Goal: Check status: Check status

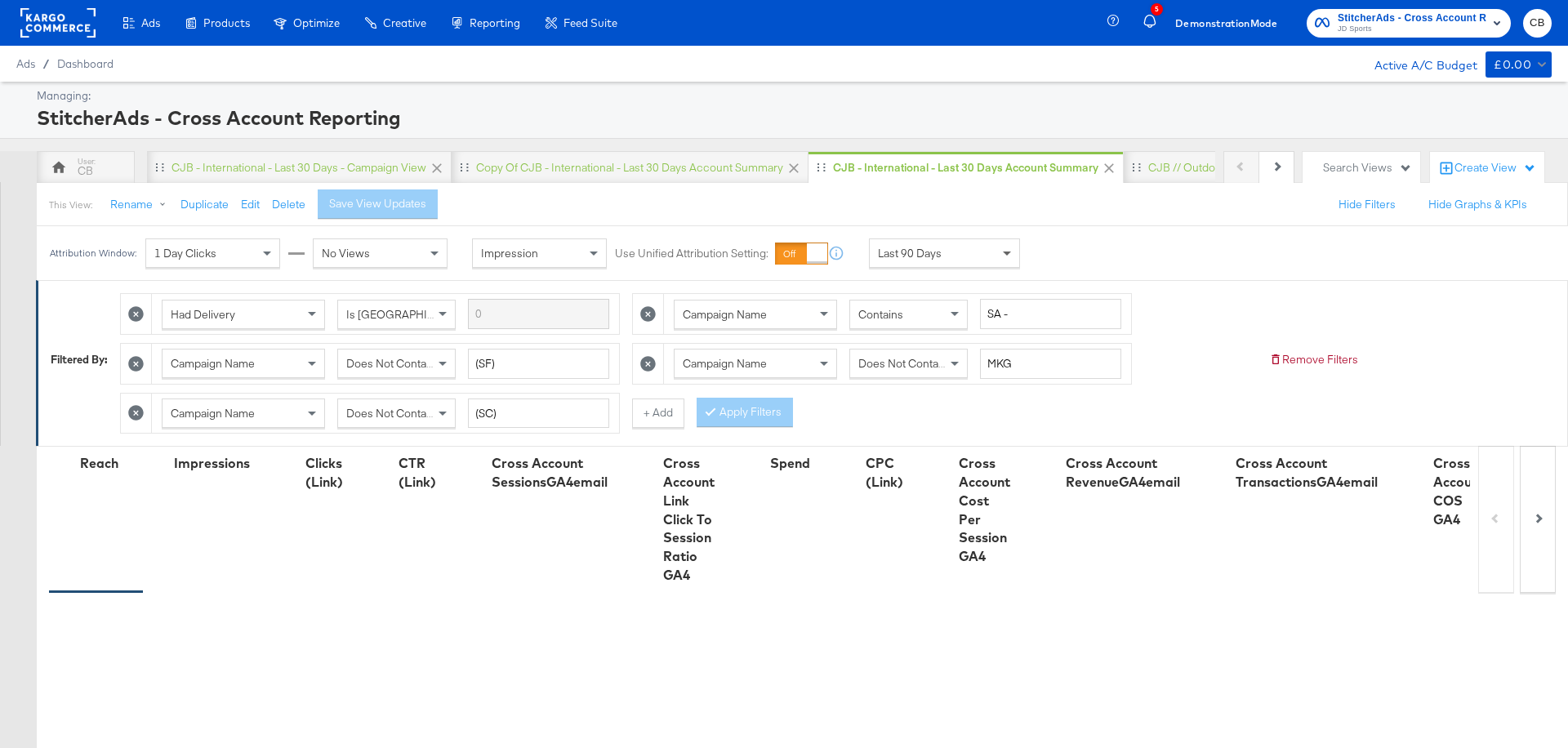
click at [1006, 241] on span at bounding box center [1009, 252] width 20 height 27
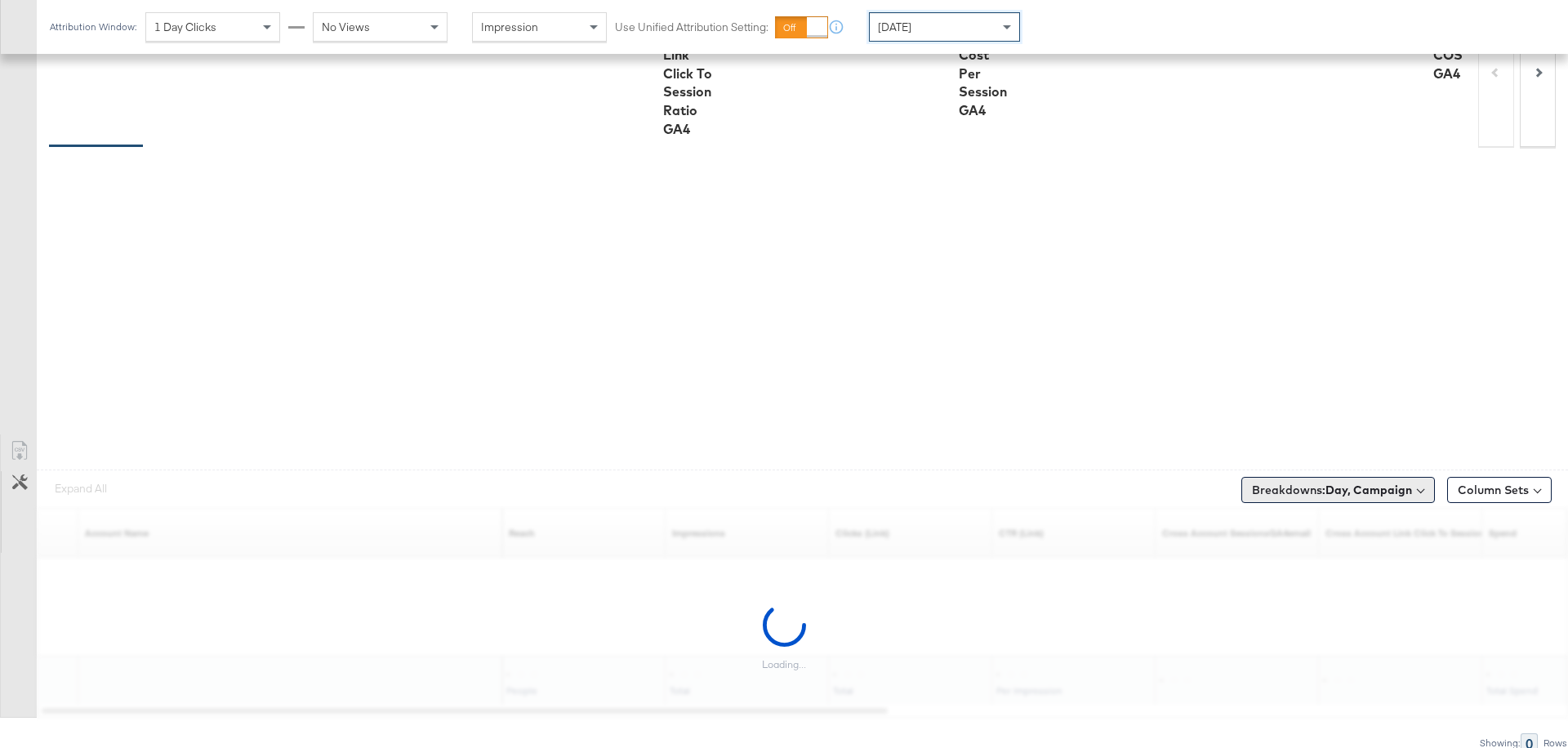
click at [1384, 488] on b "Day, Campaign" at bounding box center [1368, 489] width 87 height 15
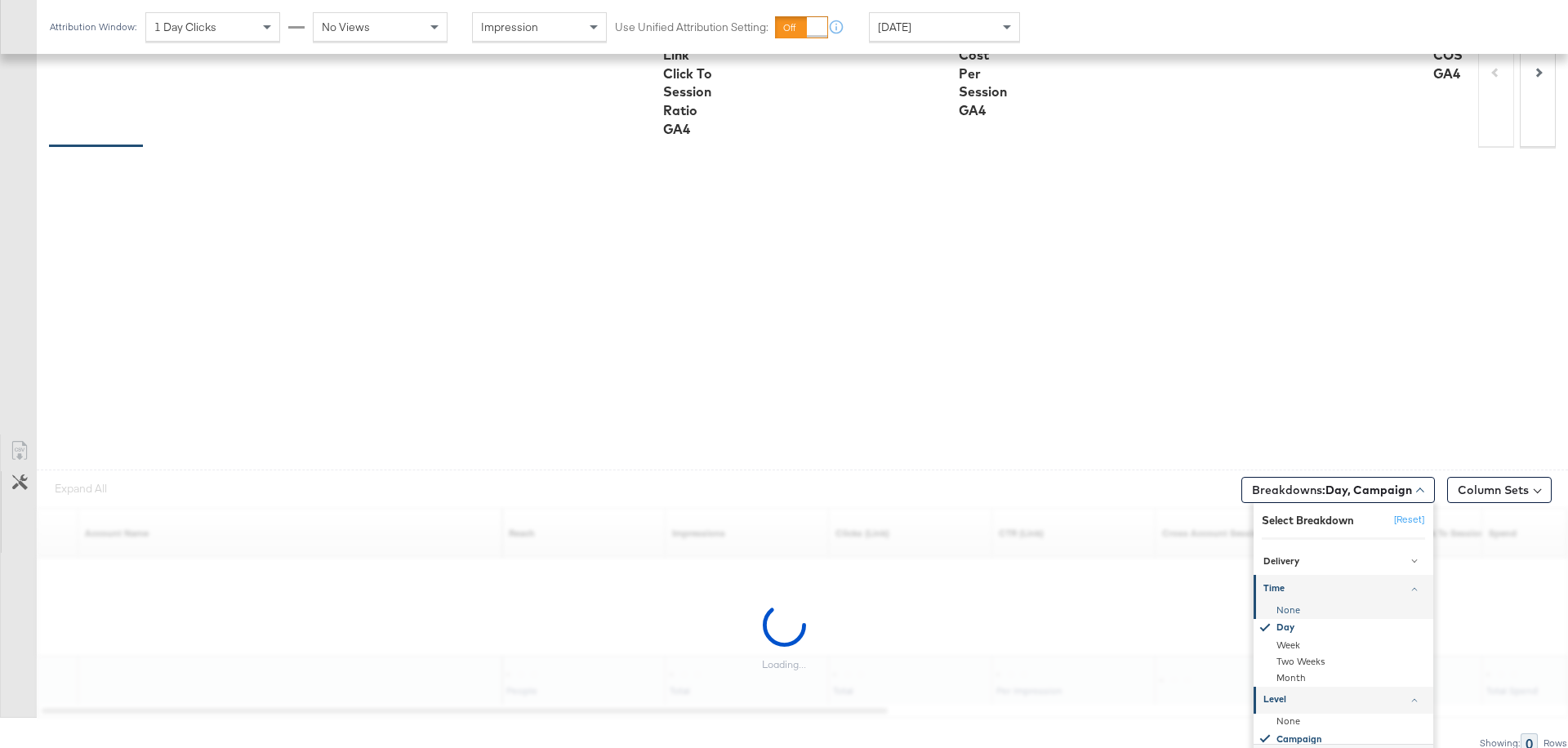
click at [1299, 610] on div "None" at bounding box center [1345, 610] width 177 height 16
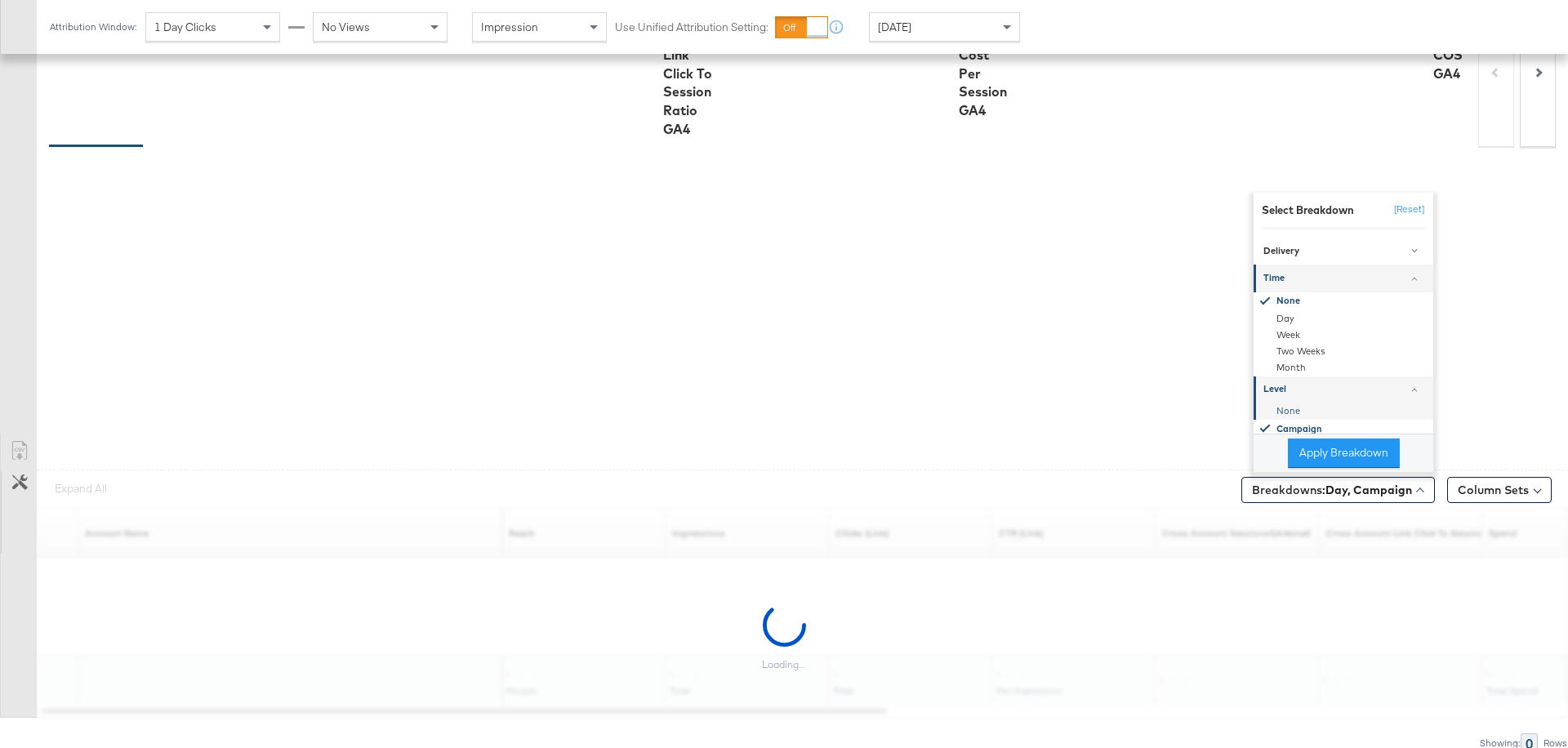
click at [1291, 405] on div "None" at bounding box center [1345, 411] width 177 height 16
click at [1314, 438] on button "Apply Breakdown" at bounding box center [1344, 453] width 112 height 29
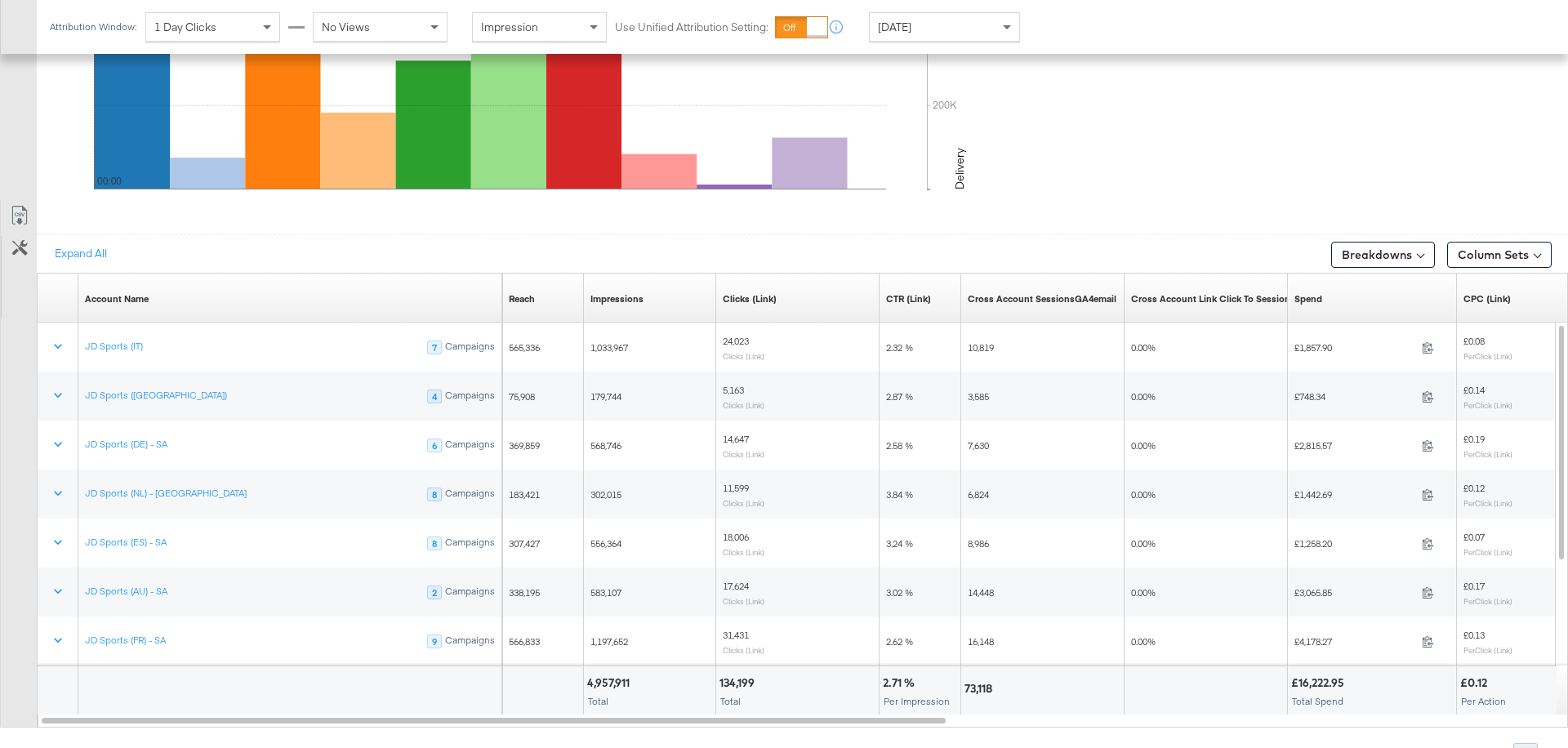
scroll to position [867, 0]
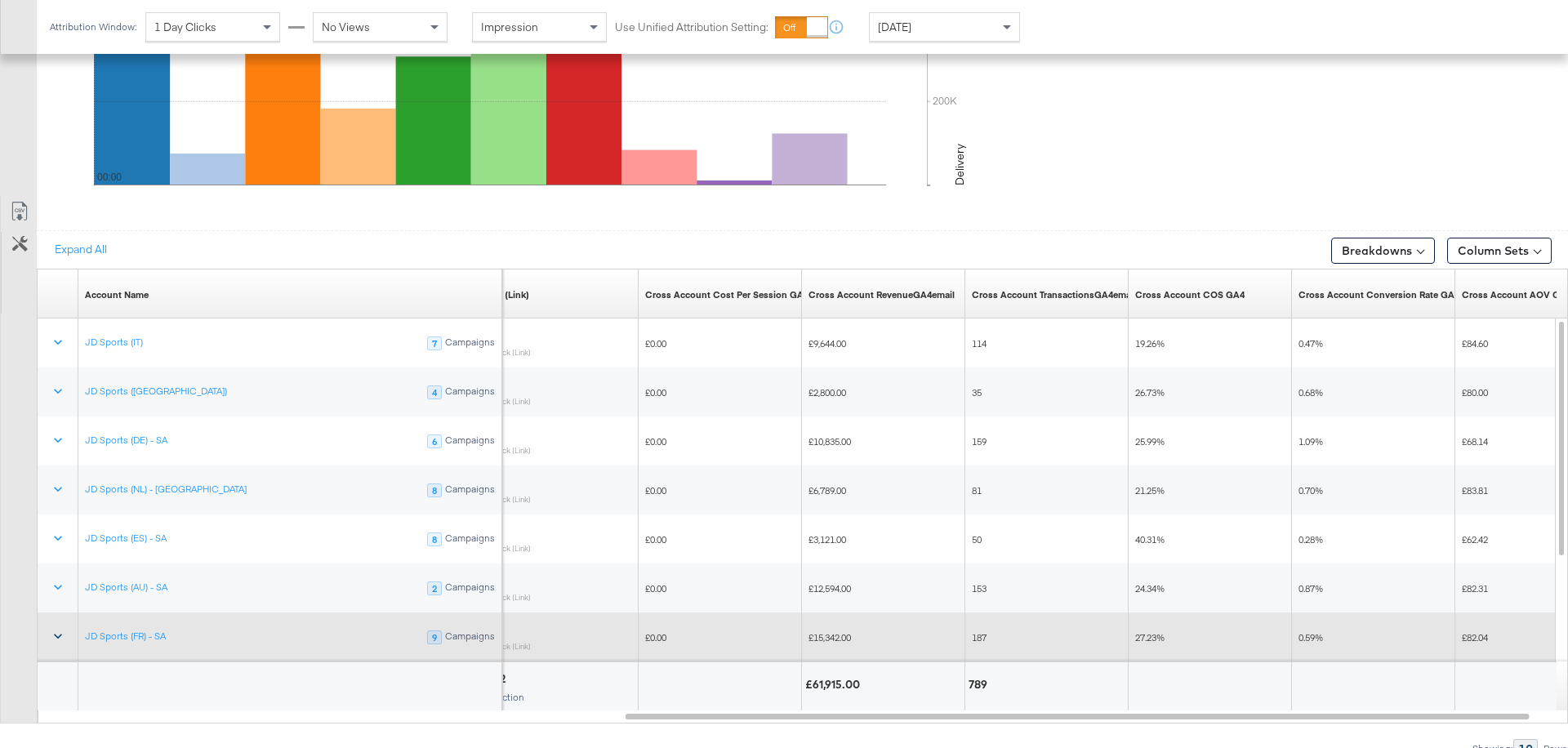
click at [65, 629] on icon at bounding box center [58, 636] width 16 height 16
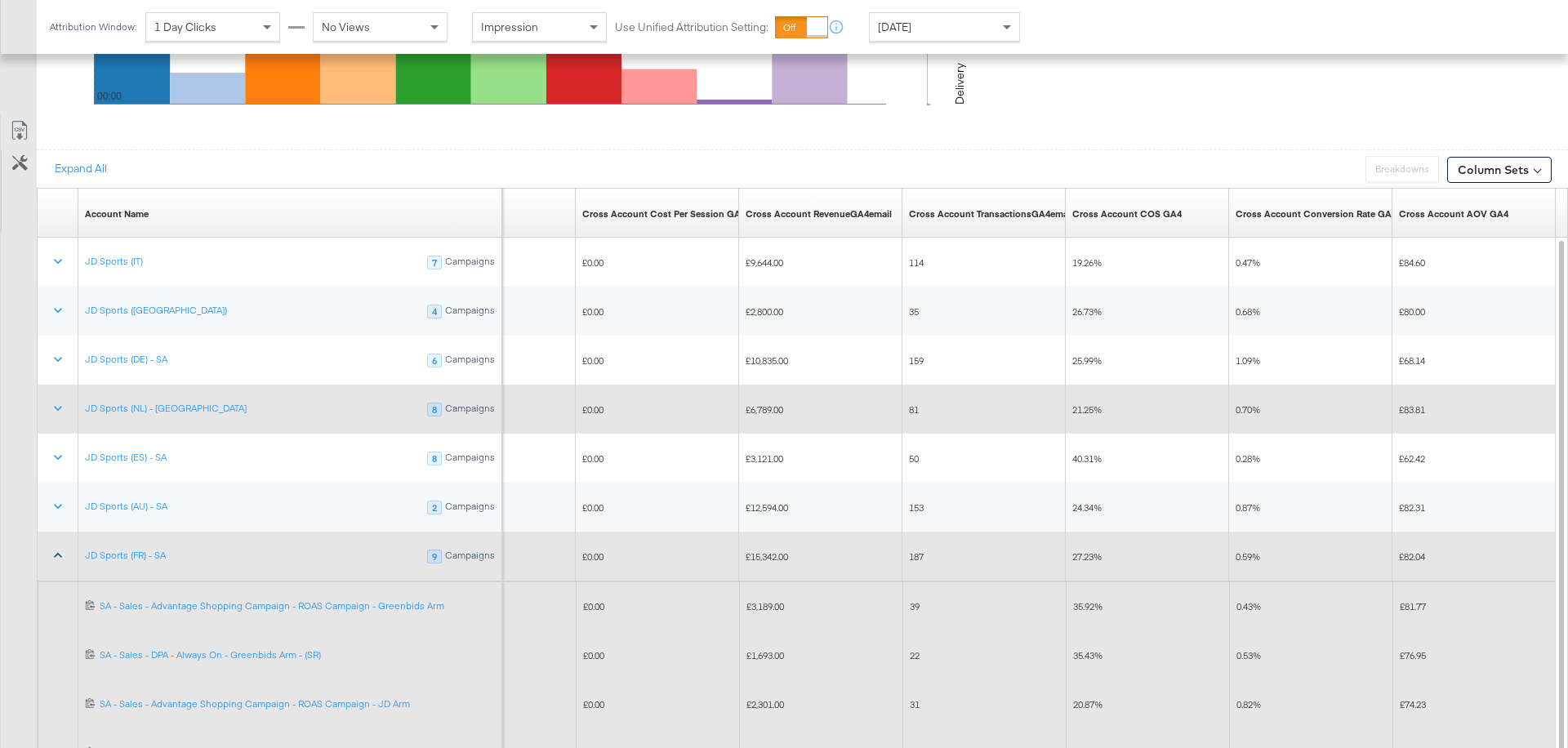
scroll to position [936, 0]
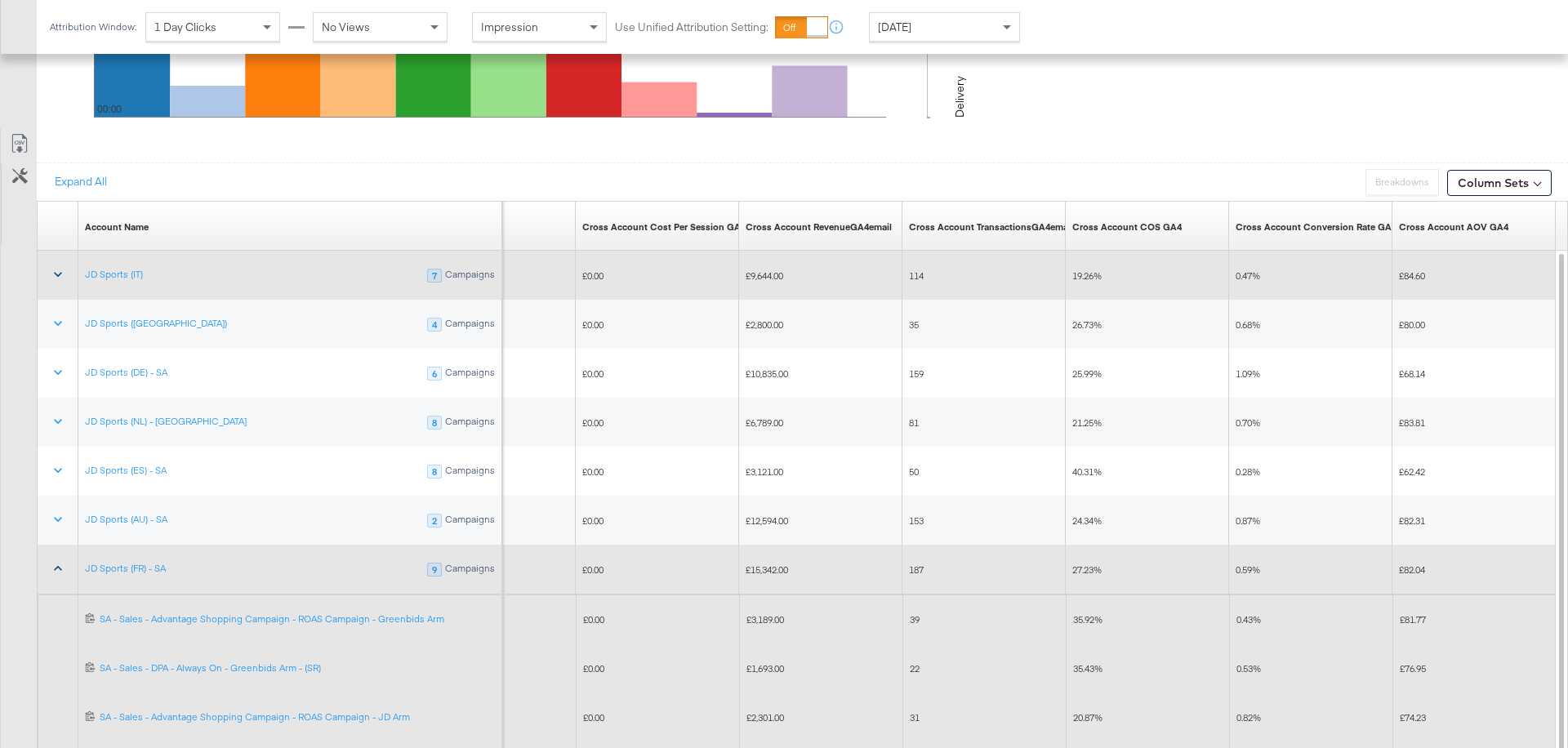
click at [57, 266] on icon at bounding box center [58, 274] width 16 height 16
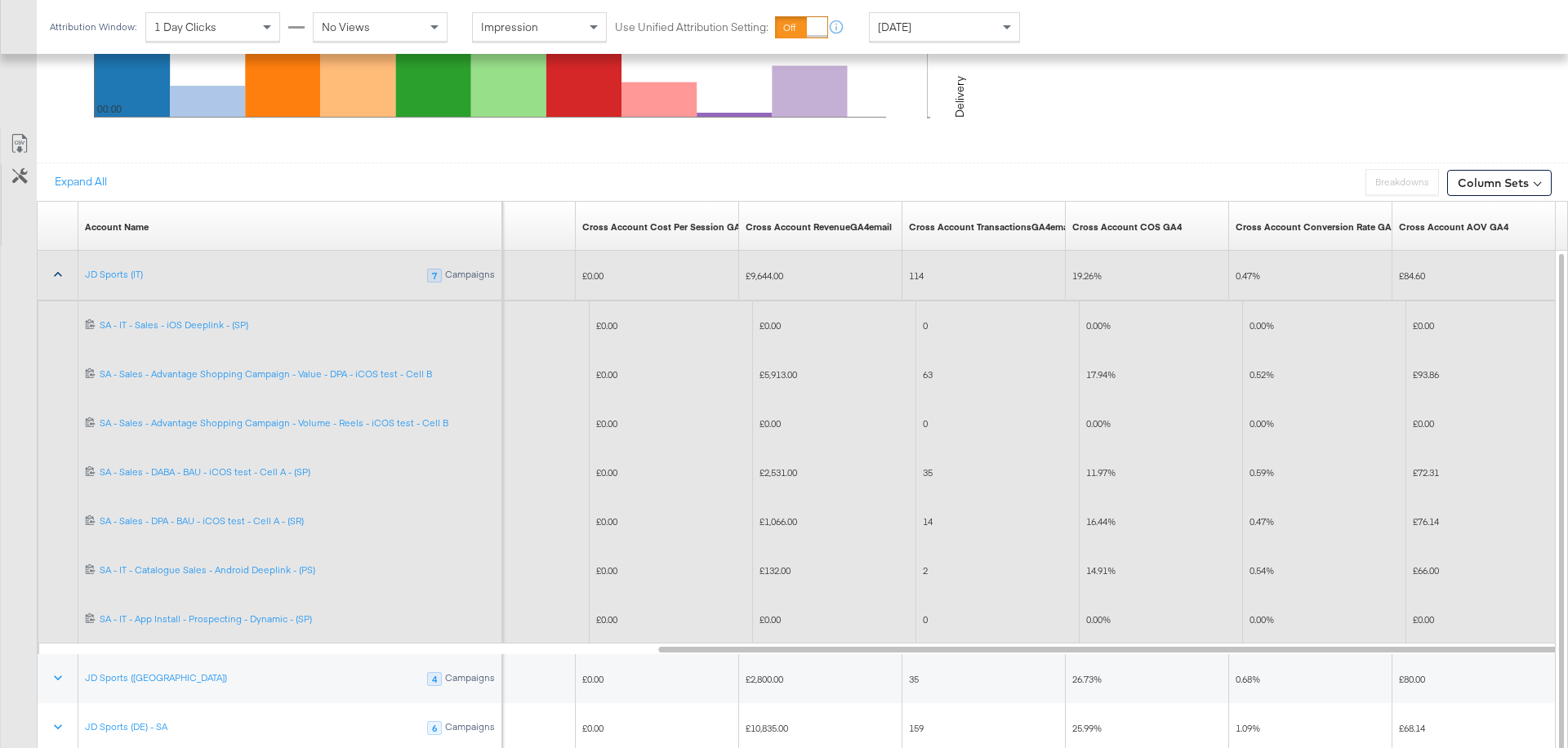
click at [57, 267] on icon at bounding box center [58, 274] width 16 height 16
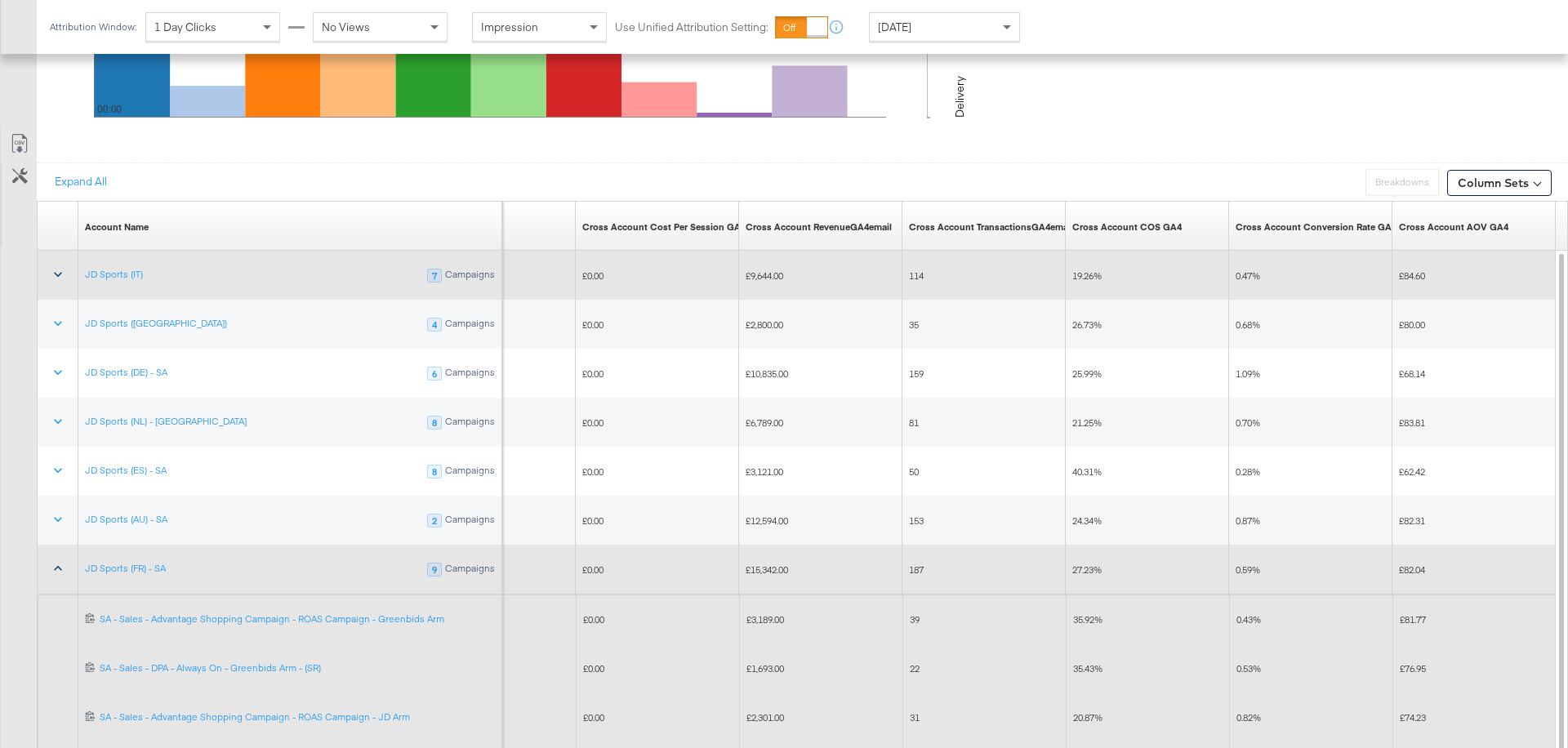
click at [51, 567] on icon at bounding box center [58, 569] width 16 height 16
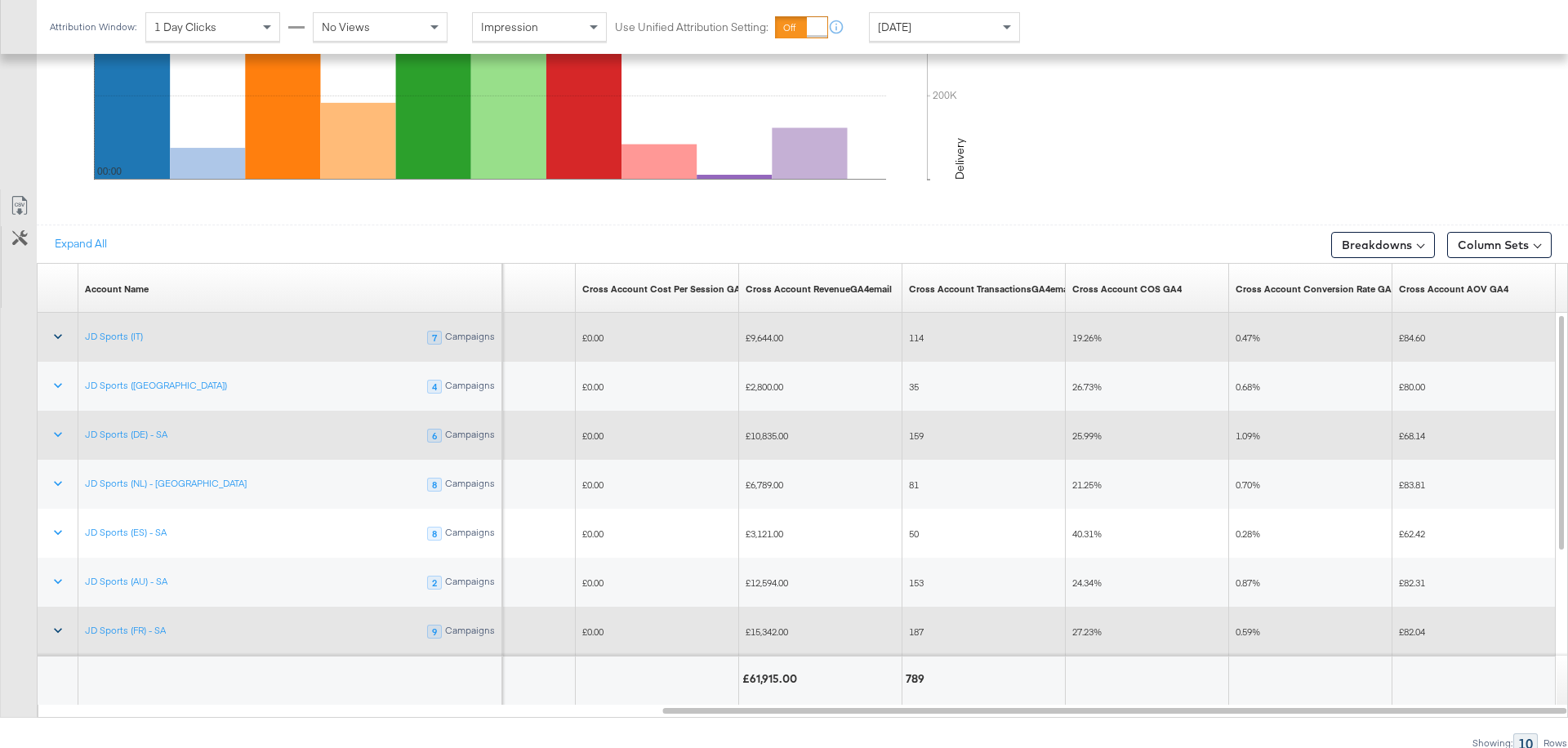
scroll to position [871, 0]
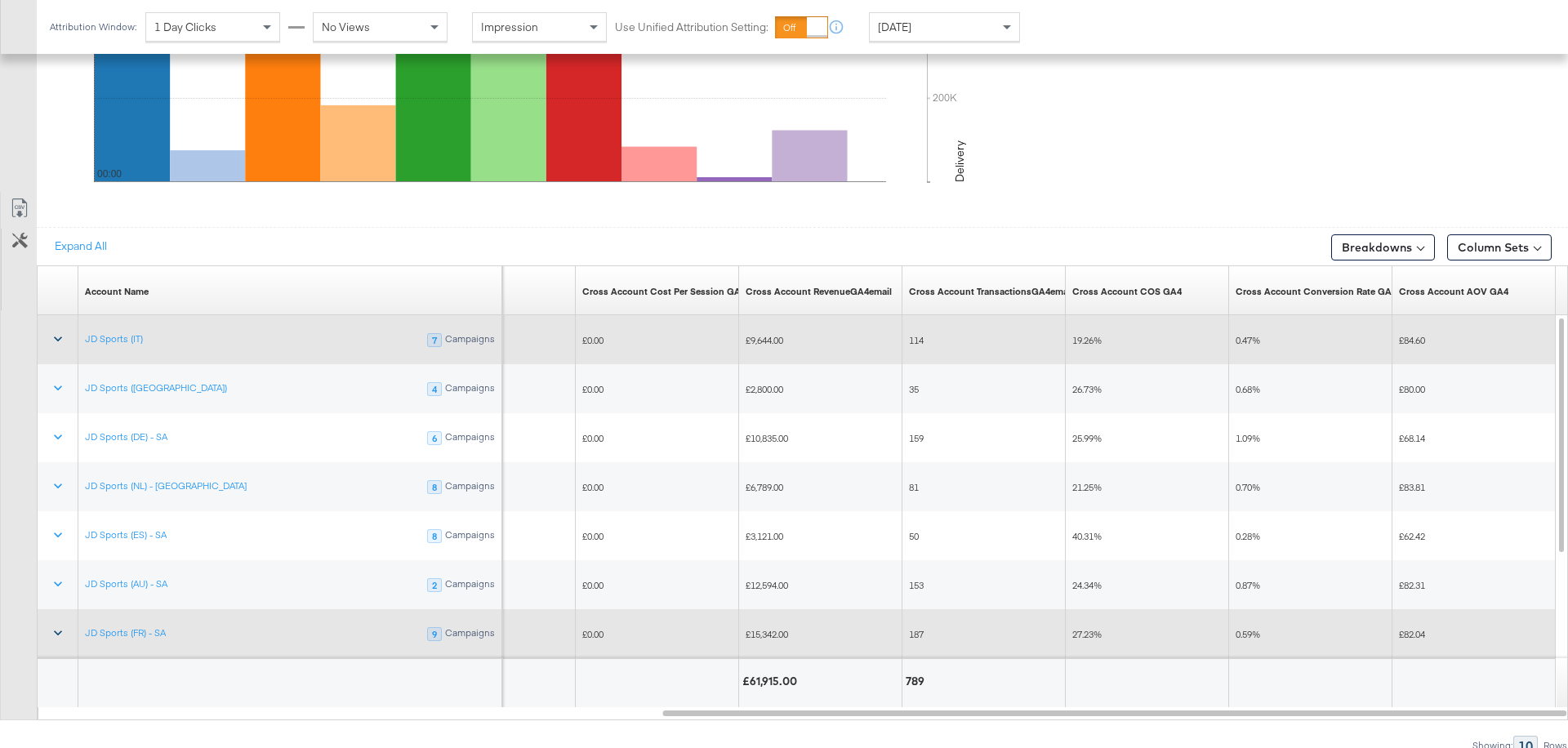
click at [1007, 11] on div "Attribution Window: 1 Day Clicks No Views Impression Use Unified Attribution Se…" at bounding box center [538, 26] width 1004 height 54
click at [1007, 16] on span at bounding box center [1009, 26] width 20 height 27
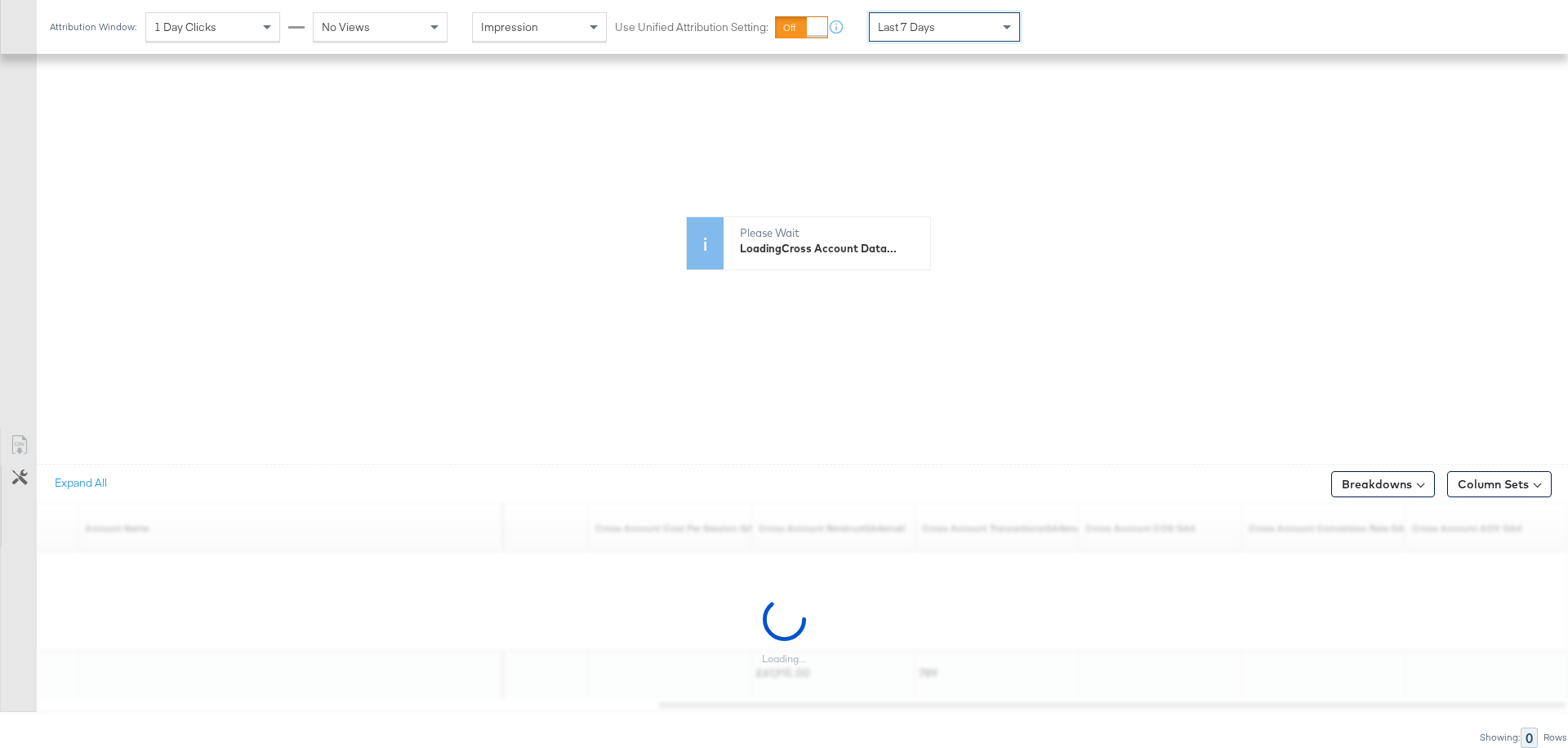
scroll to position [629, 0]
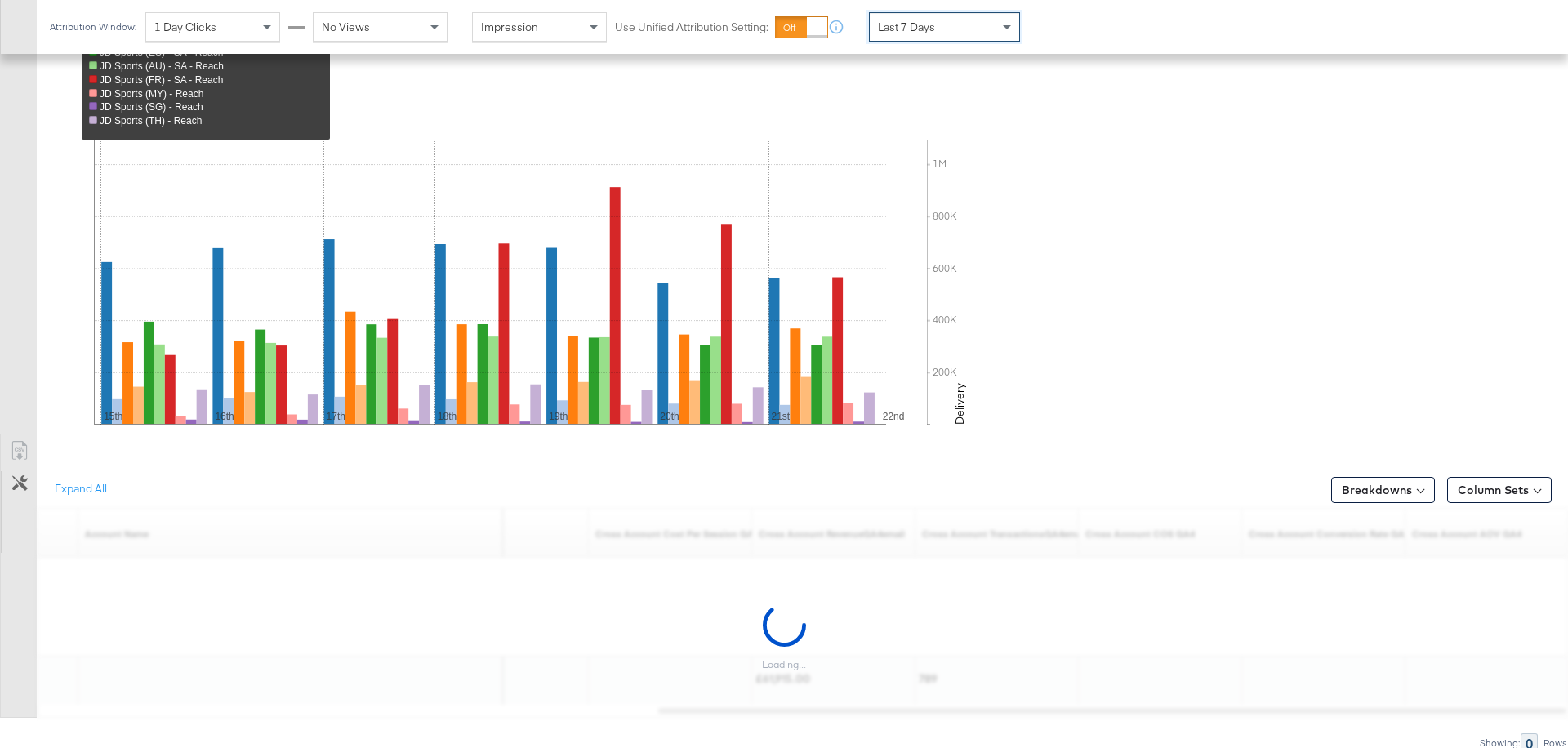
click at [964, 397] on text "Delivery" at bounding box center [959, 404] width 15 height 42
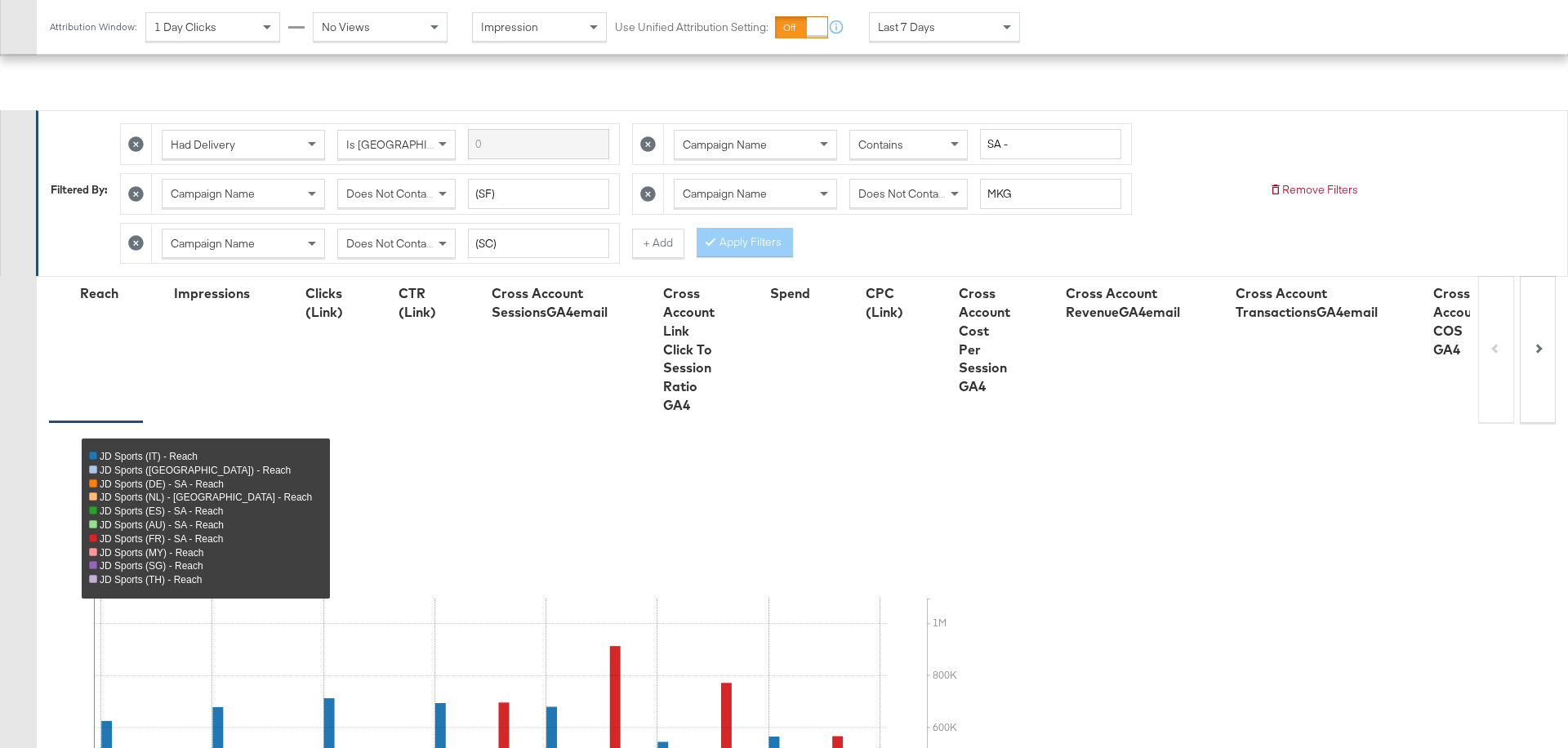
scroll to position [0, 0]
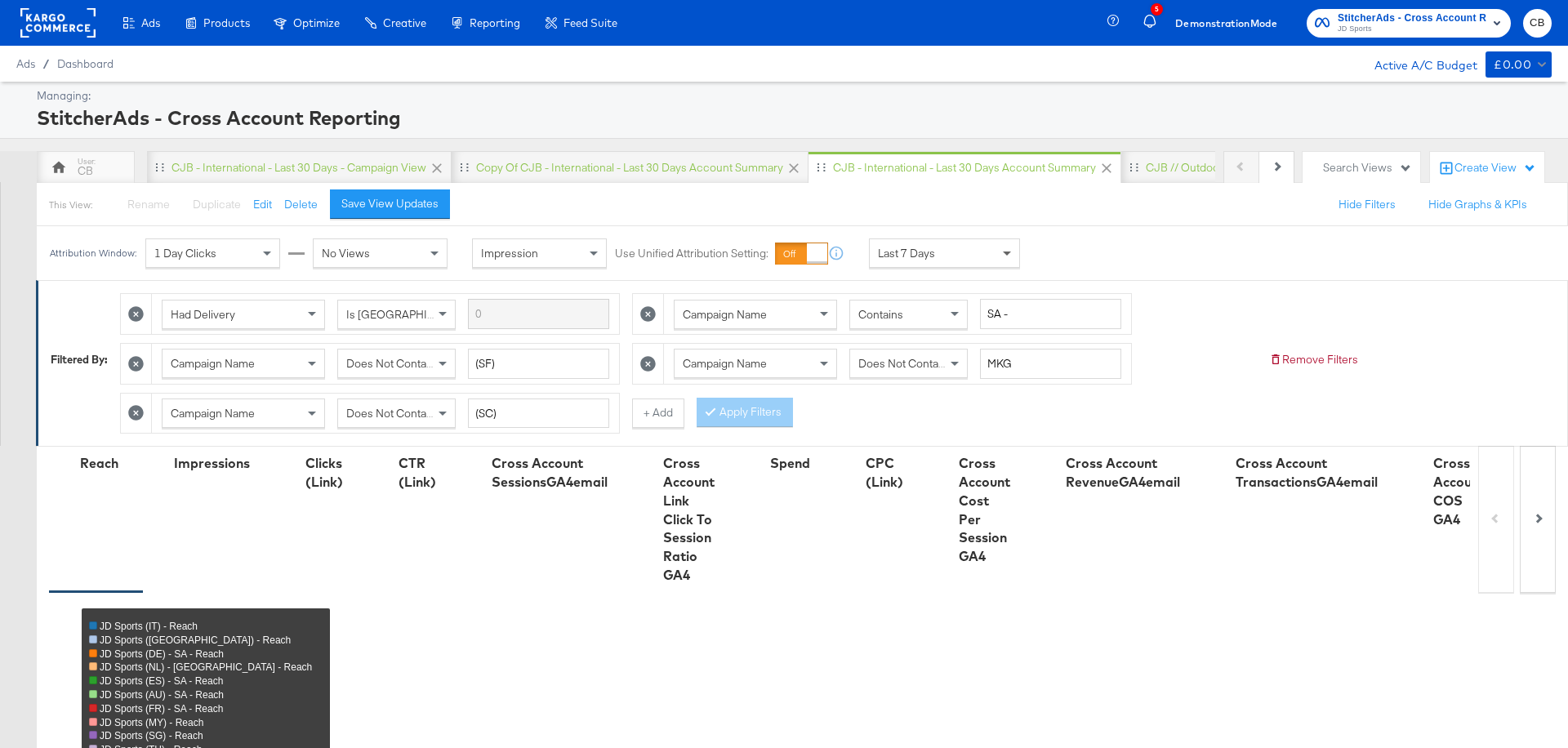
click at [1008, 253] on span at bounding box center [1006, 254] width 8 height 5
click at [1008, 245] on span at bounding box center [1009, 252] width 20 height 27
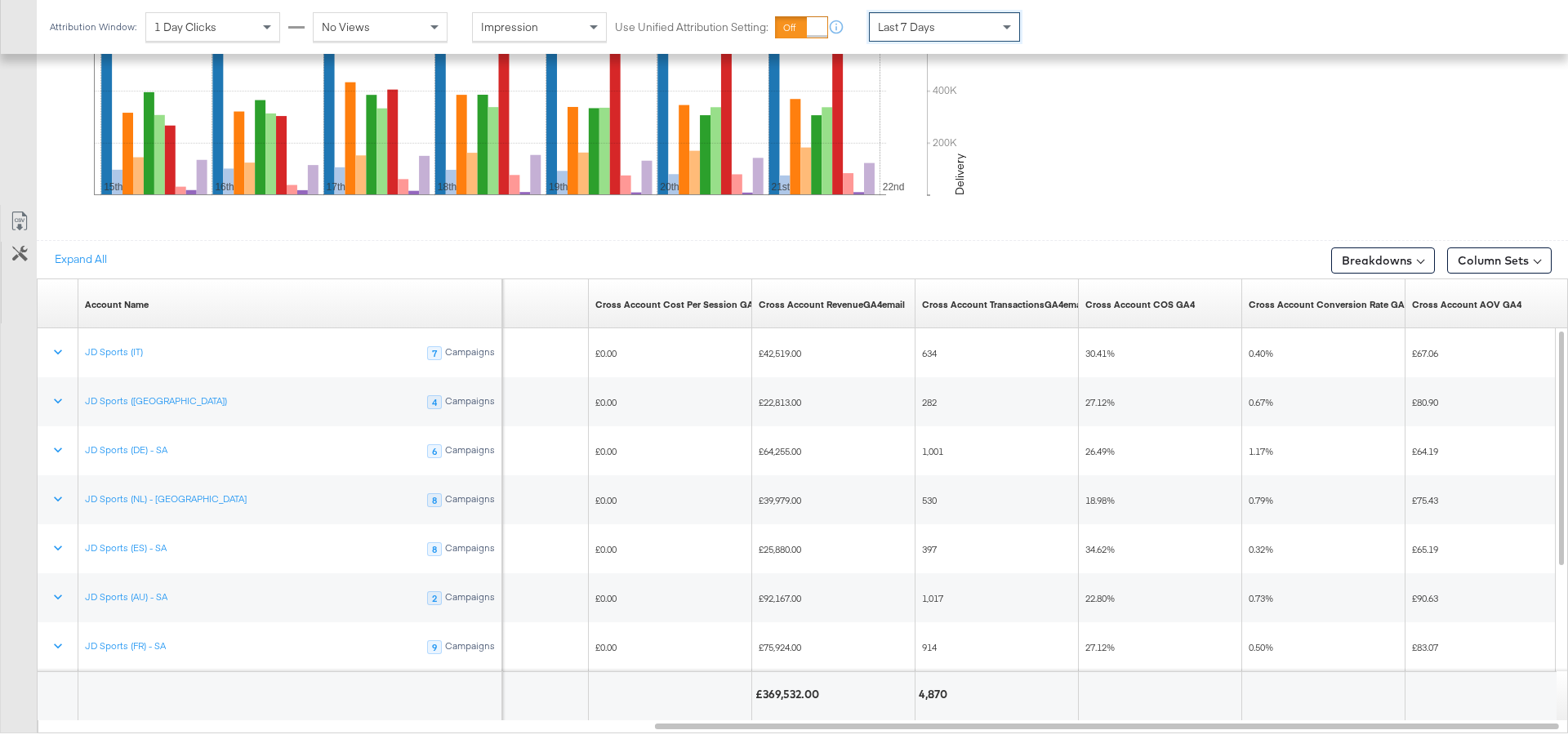
scroll to position [873, 0]
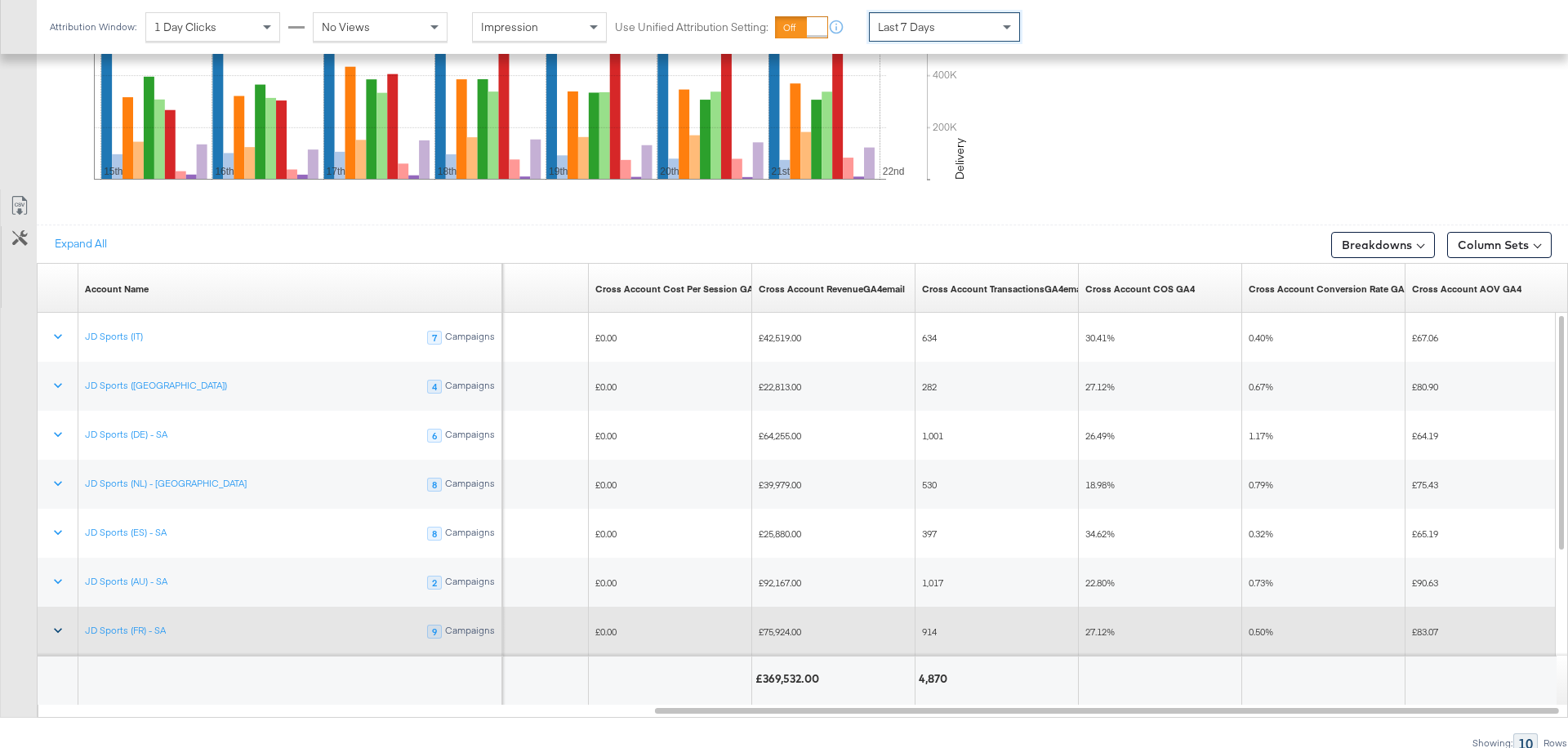
click at [57, 622] on icon at bounding box center [58, 630] width 16 height 16
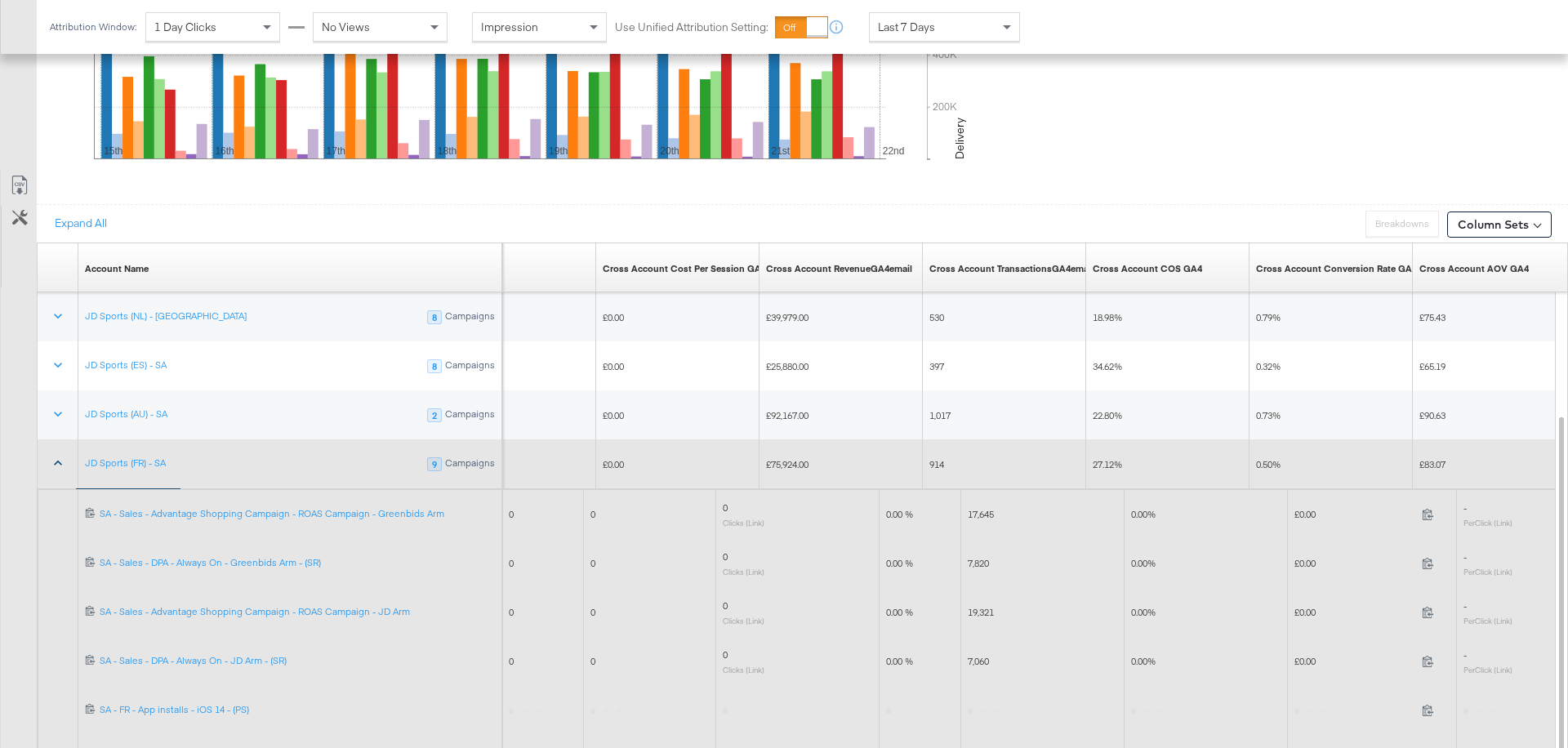
scroll to position [1018, 0]
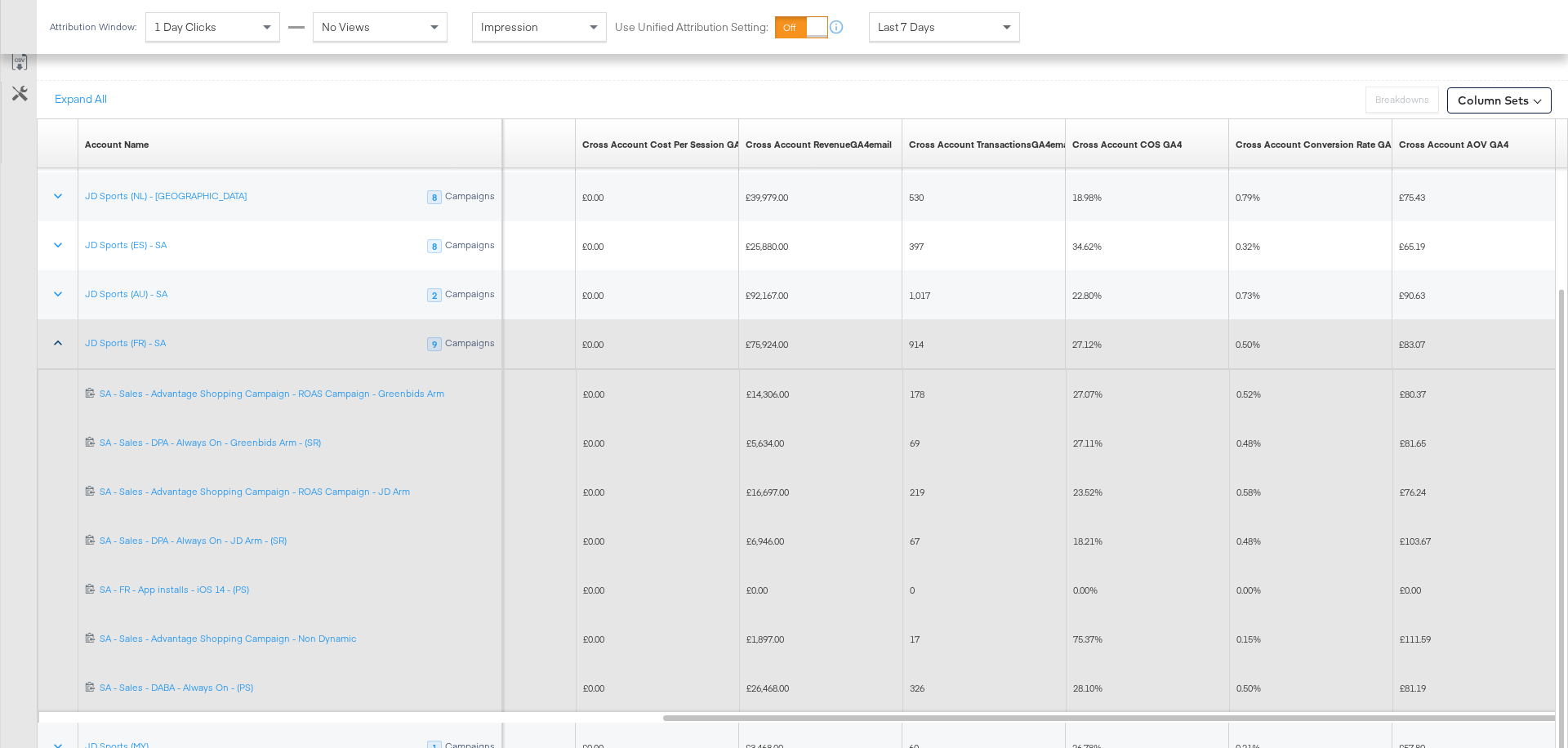
click at [1010, 31] on span at bounding box center [1009, 26] width 20 height 27
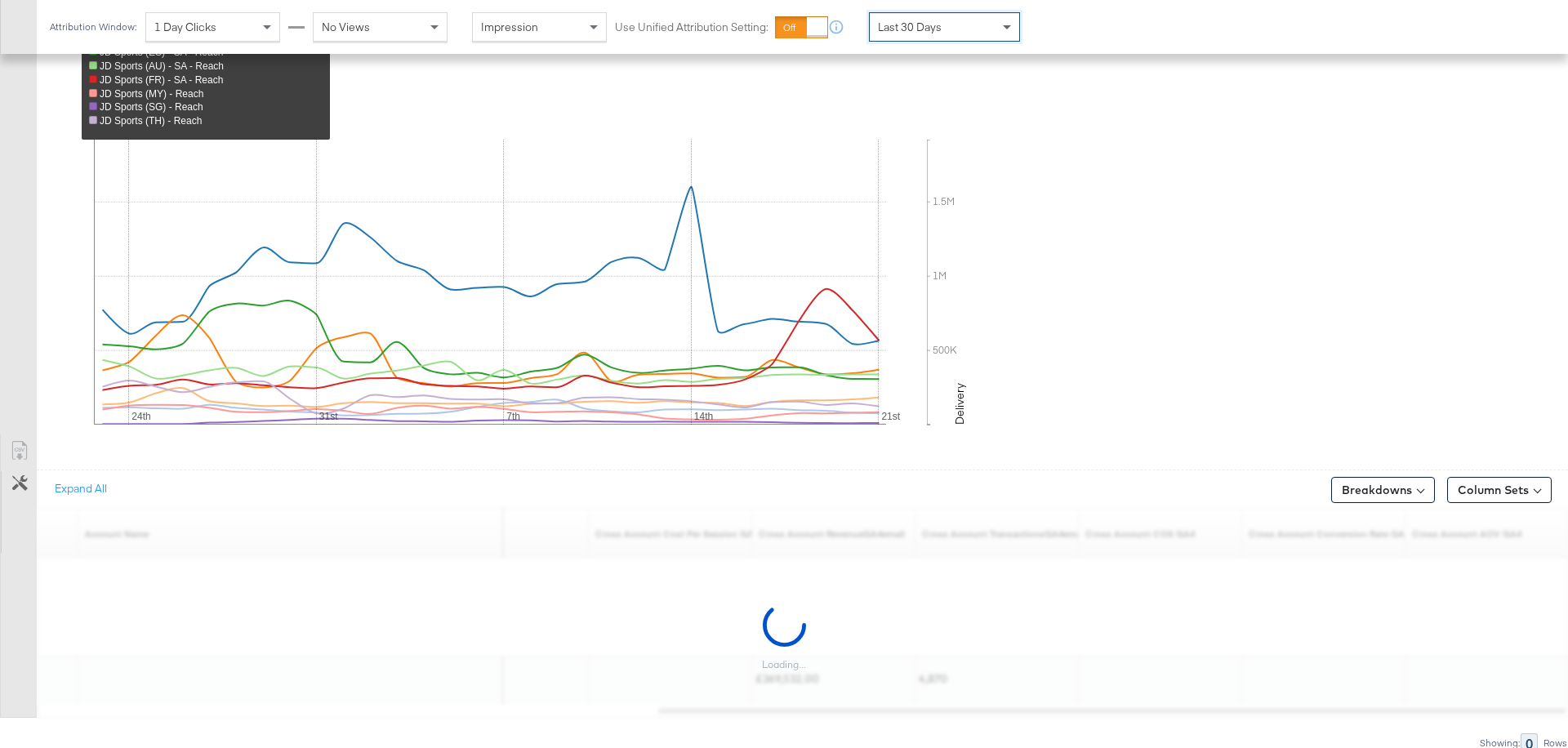
click at [1004, 18] on span at bounding box center [1009, 26] width 20 height 27
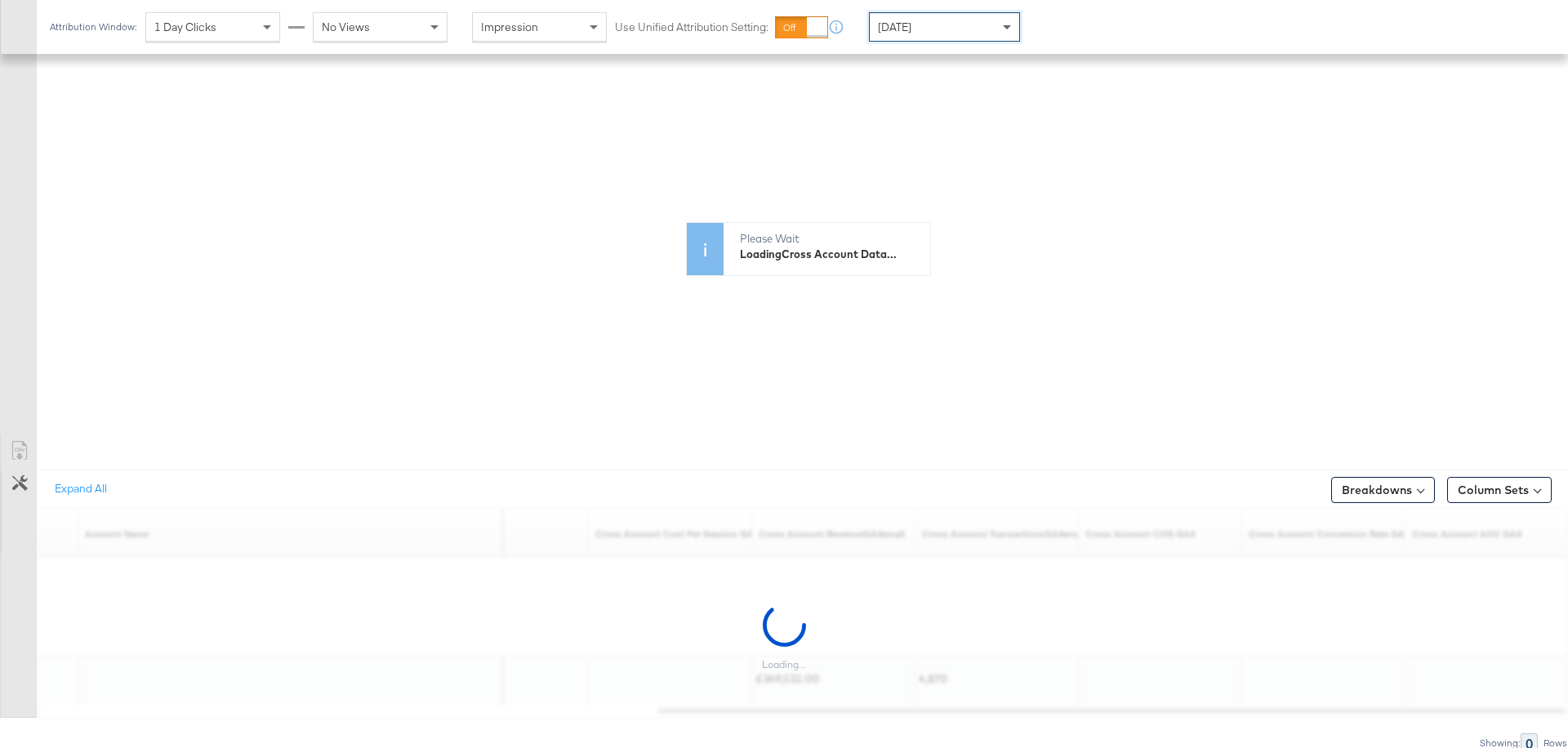
click at [1006, 26] on span at bounding box center [1006, 28] width 8 height 5
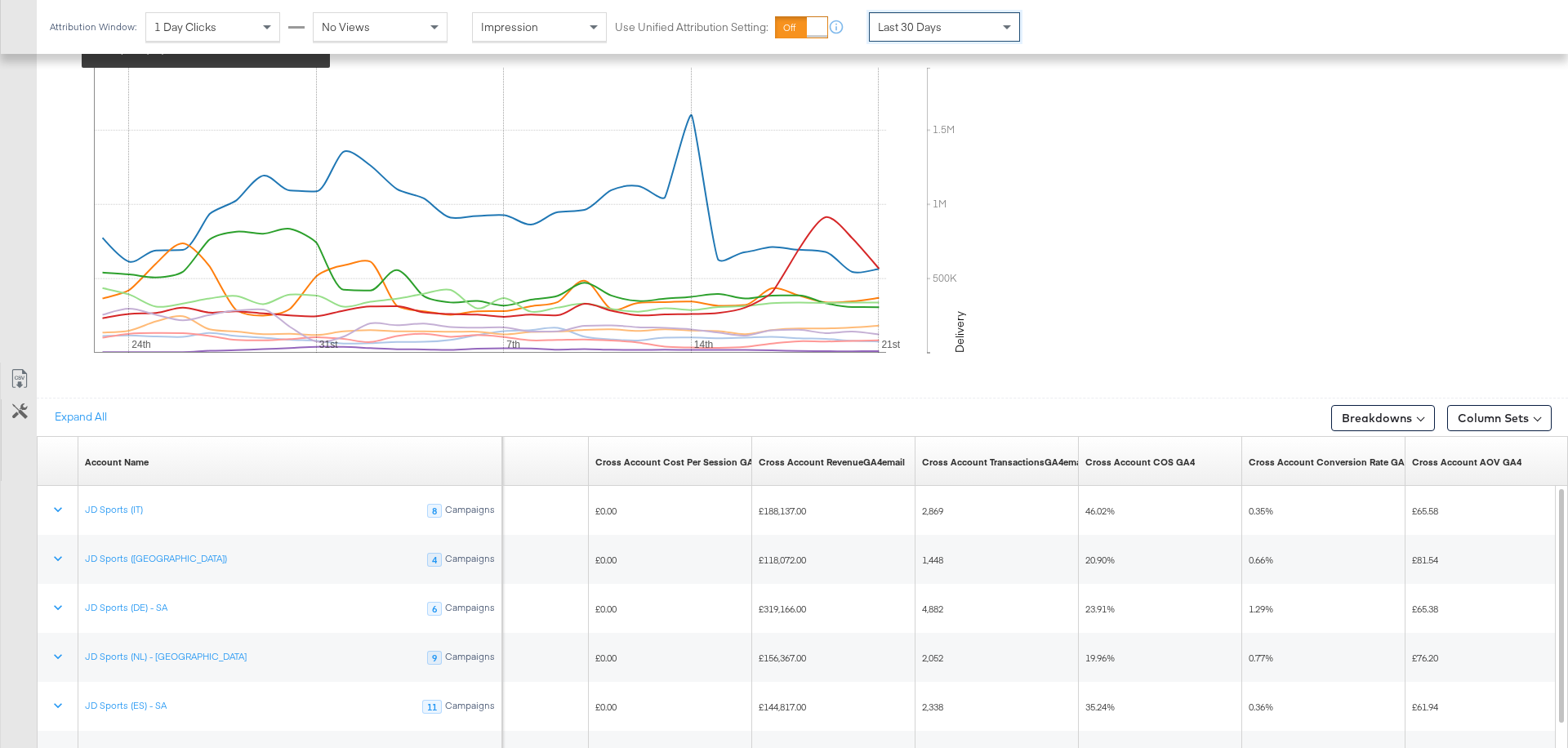
scroll to position [873, 0]
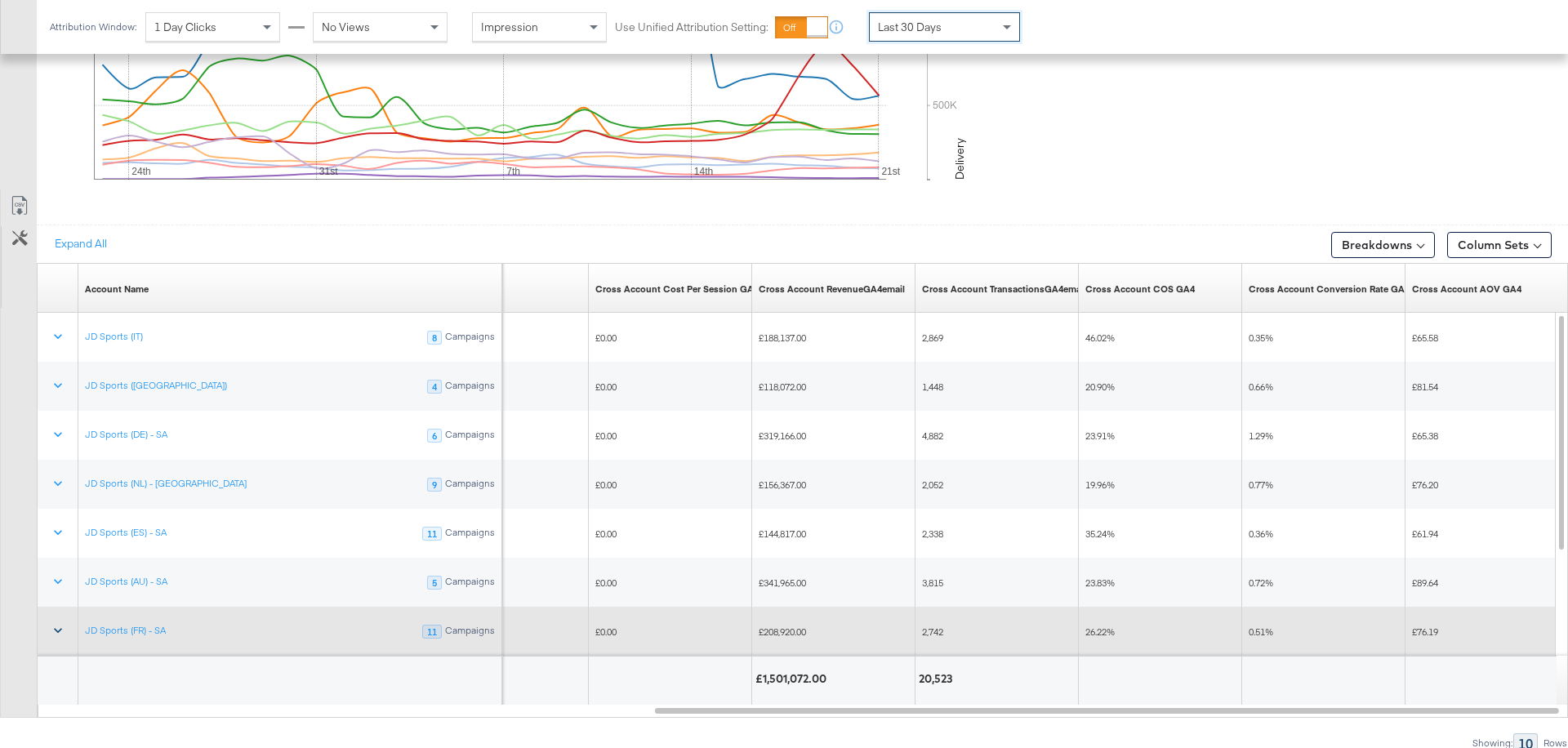
click at [55, 629] on icon at bounding box center [57, 630] width 8 height 5
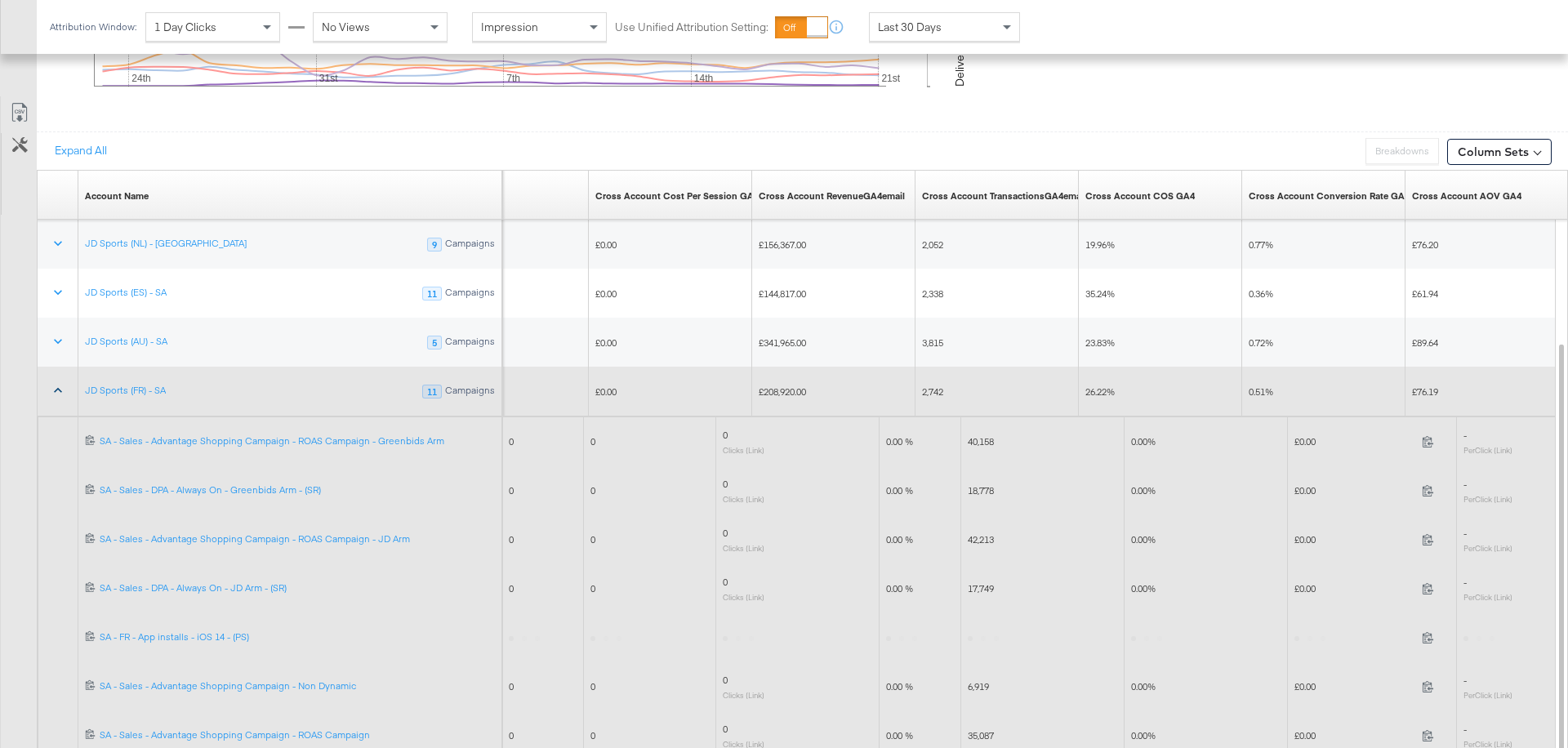
scroll to position [1069, 0]
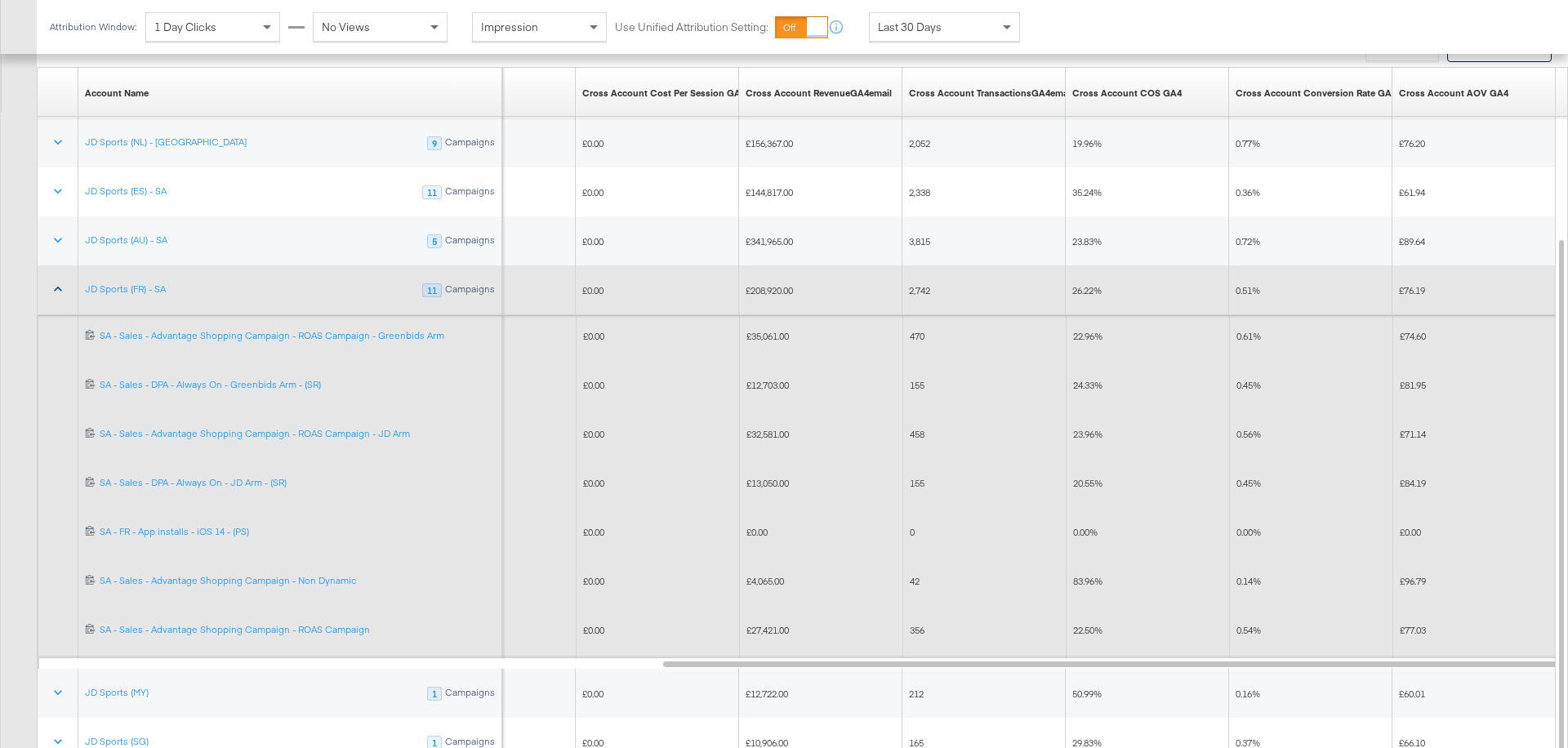
click at [1082, 482] on span "20.55%" at bounding box center [1088, 482] width 29 height 12
click at [1085, 434] on span "23.96%" at bounding box center [1088, 433] width 29 height 12
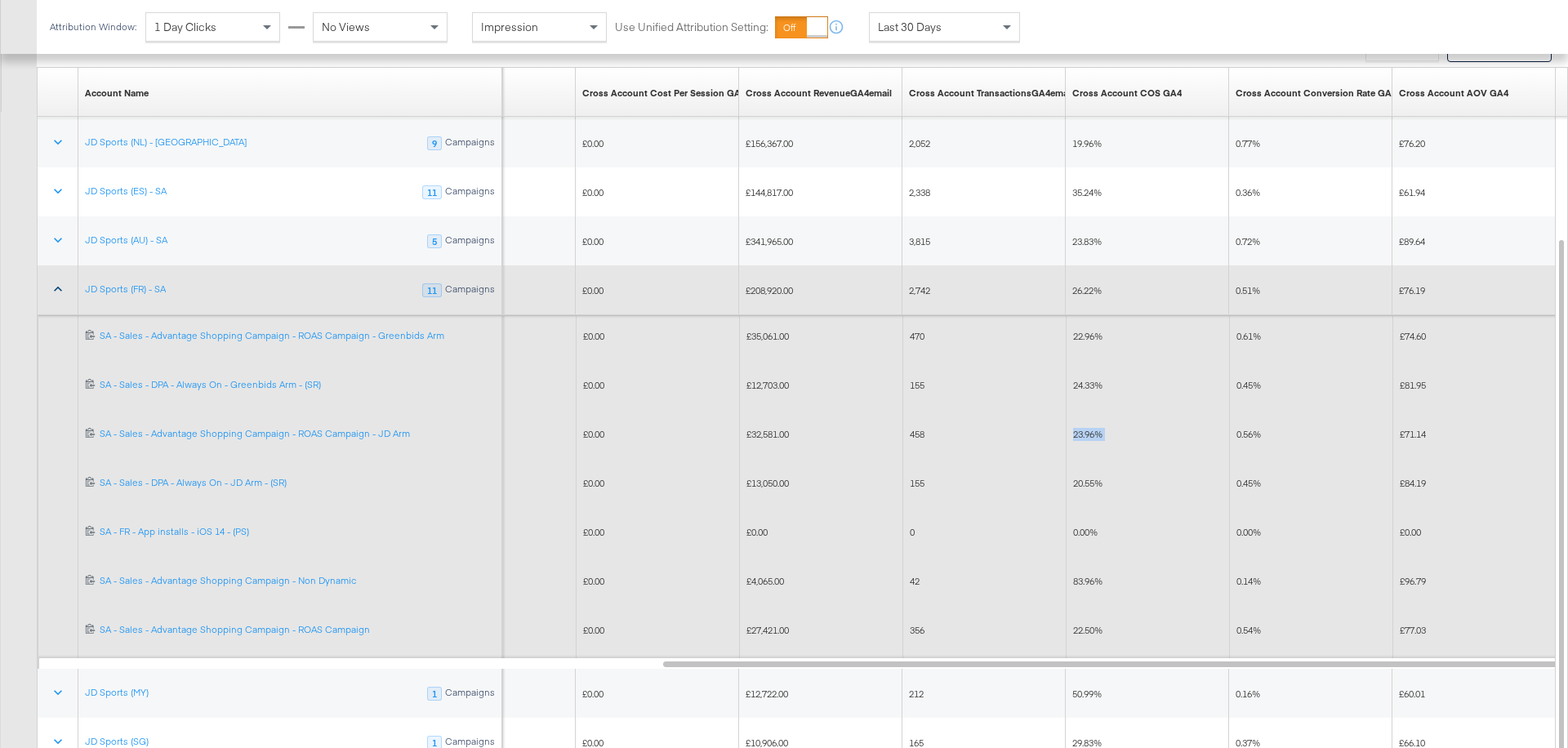
click at [1085, 379] on span "24.33%" at bounding box center [1088, 384] width 29 height 12
click at [1090, 330] on span "22.96%" at bounding box center [1088, 335] width 29 height 12
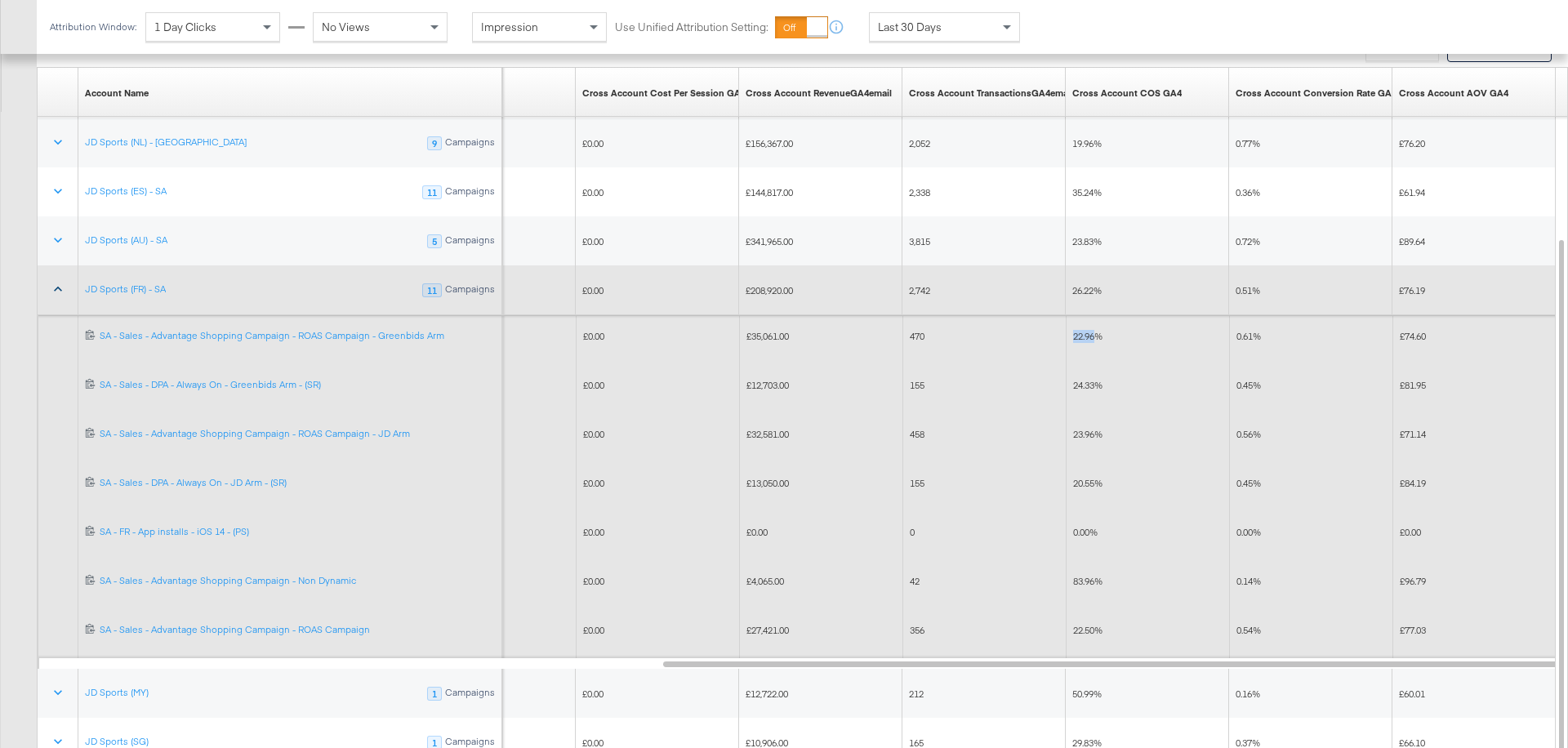
click at [1090, 330] on span "22.96%" at bounding box center [1088, 335] width 29 height 12
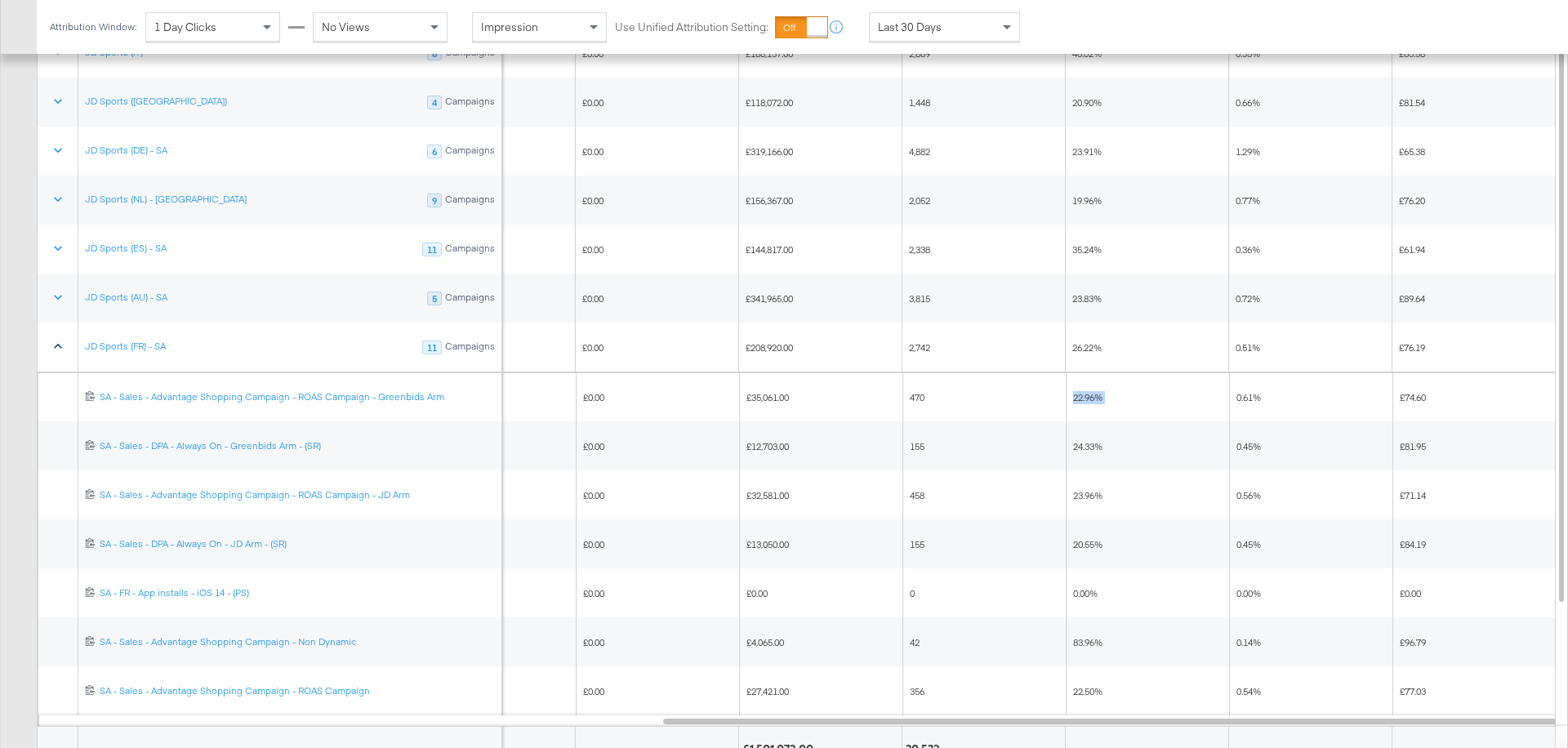
scroll to position [1156, 0]
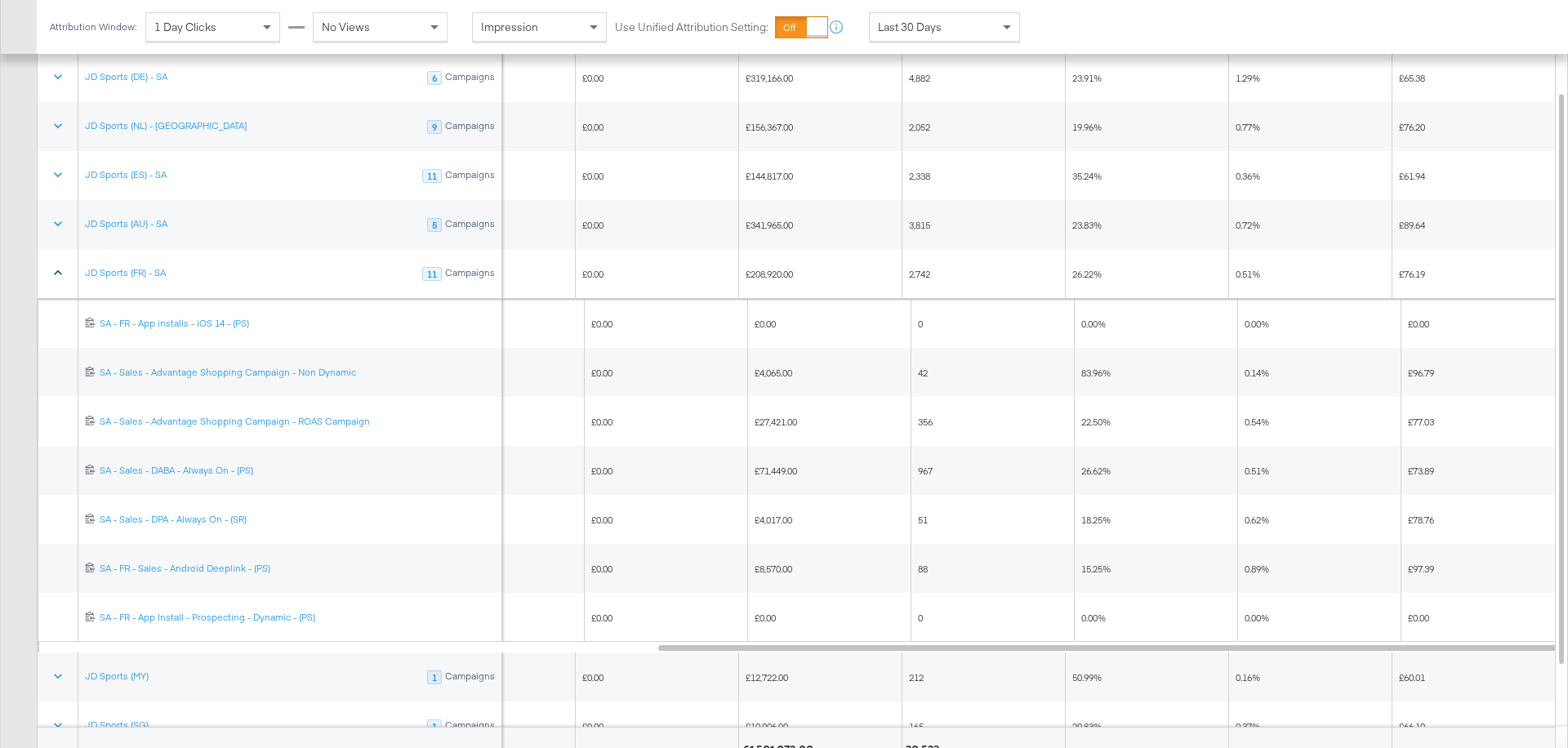
click at [57, 273] on icon at bounding box center [58, 272] width 16 height 16
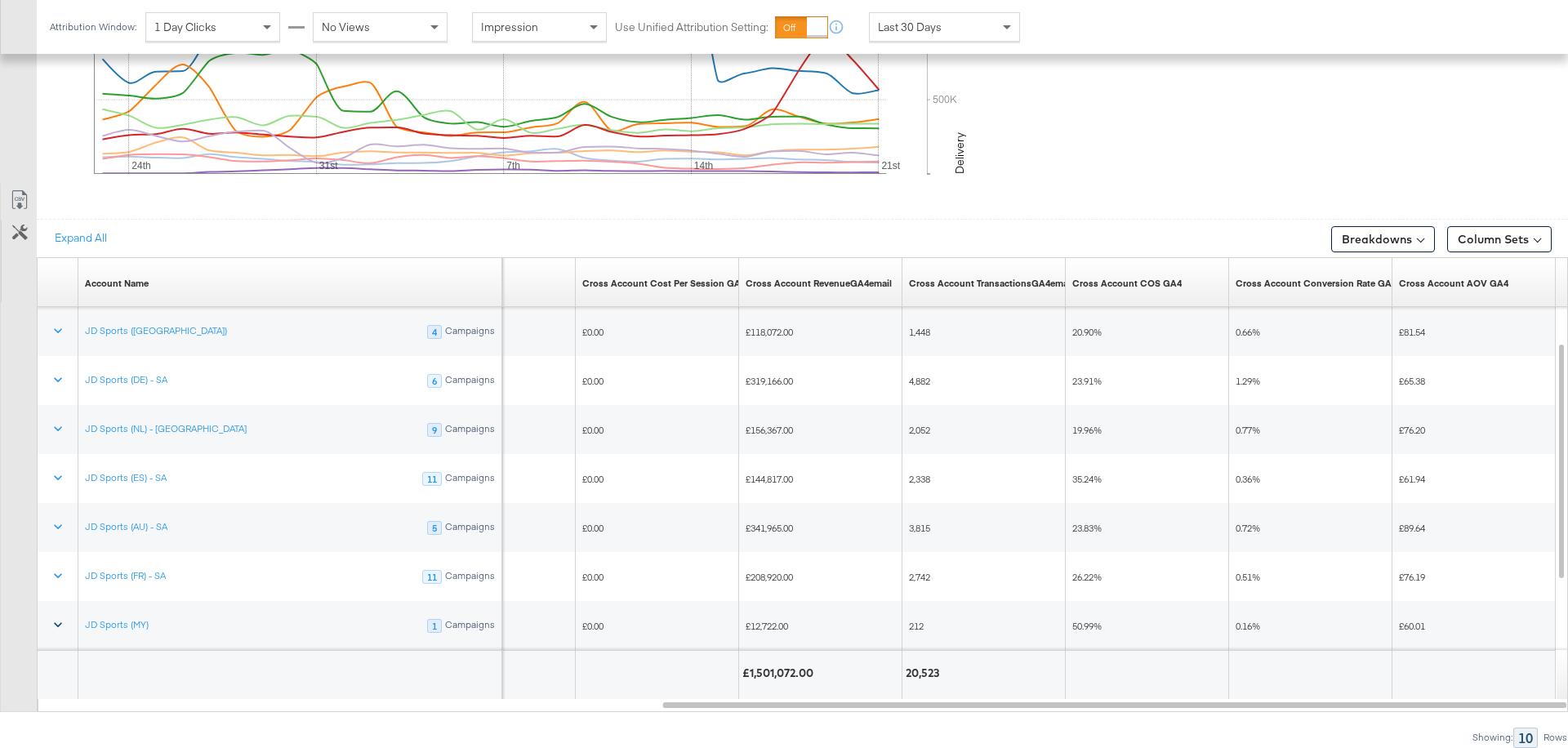
scroll to position [873, 0]
